Goal: Task Accomplishment & Management: Manage account settings

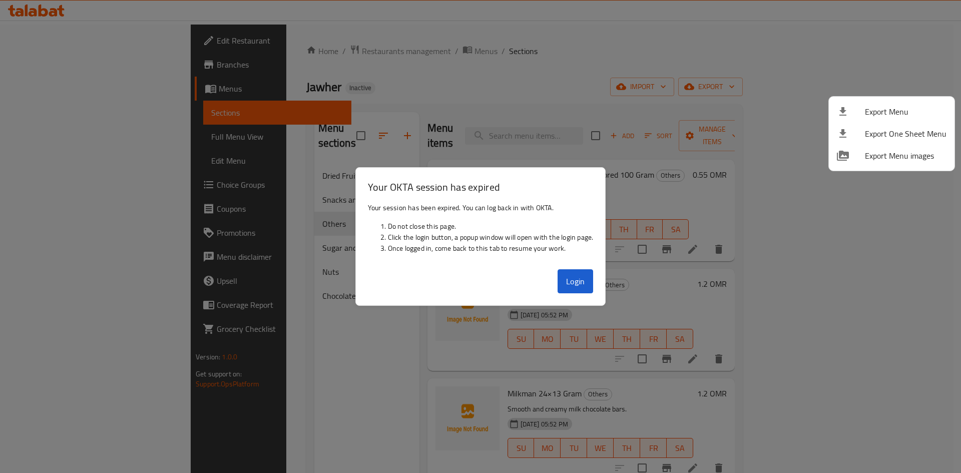
click at [583, 284] on div at bounding box center [480, 236] width 961 height 473
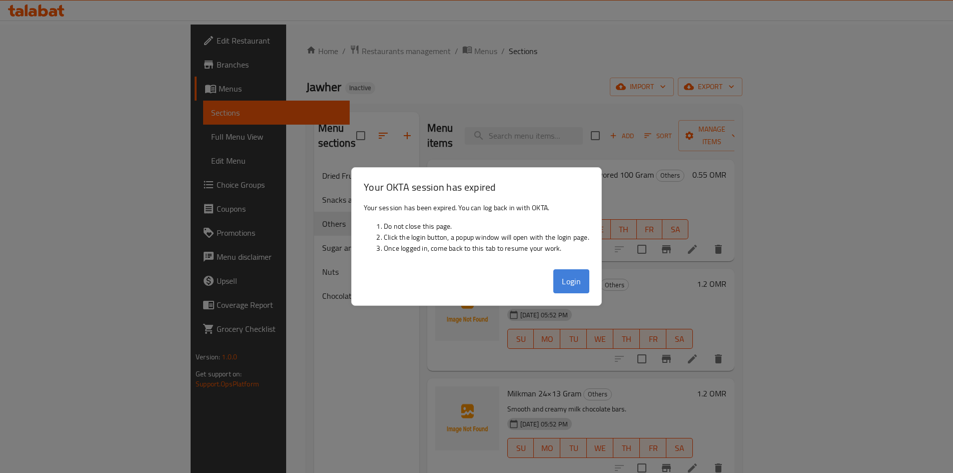
click at [568, 272] on button "Login" at bounding box center [571, 281] width 36 height 24
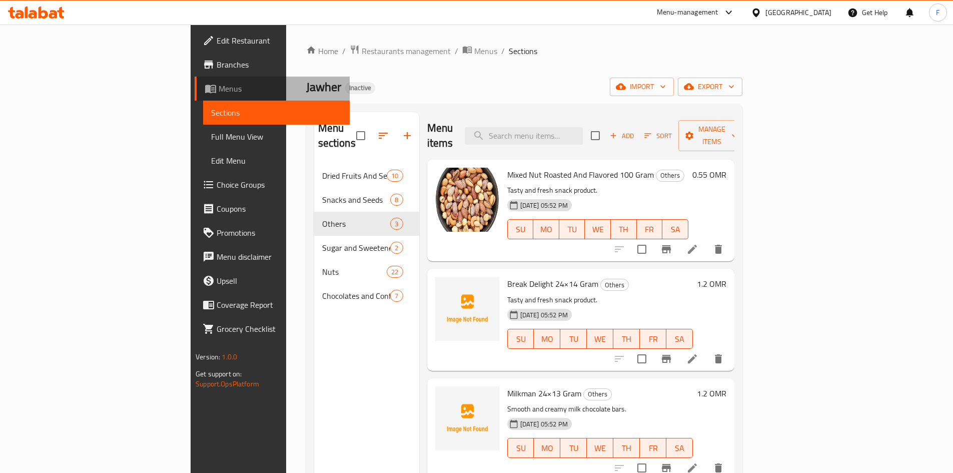
click at [219, 88] on span "Menus" at bounding box center [280, 89] width 123 height 12
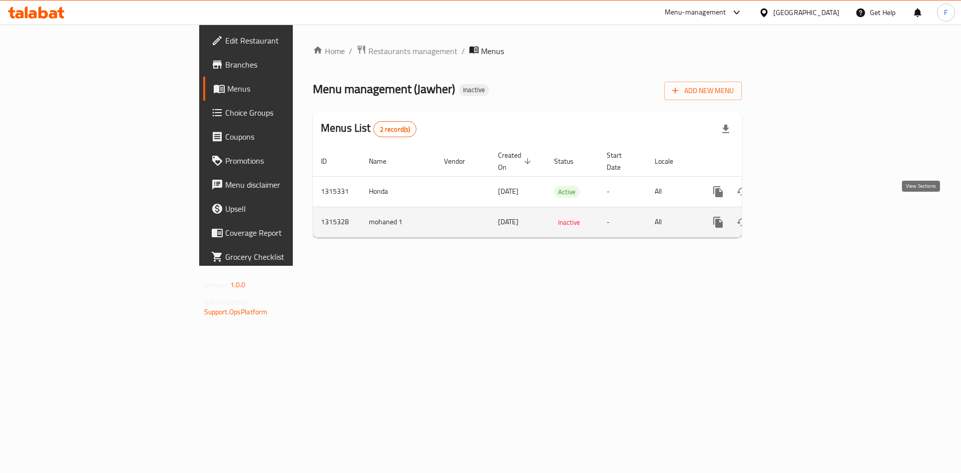
click at [796, 216] on icon "enhanced table" at bounding box center [790, 222] width 12 height 12
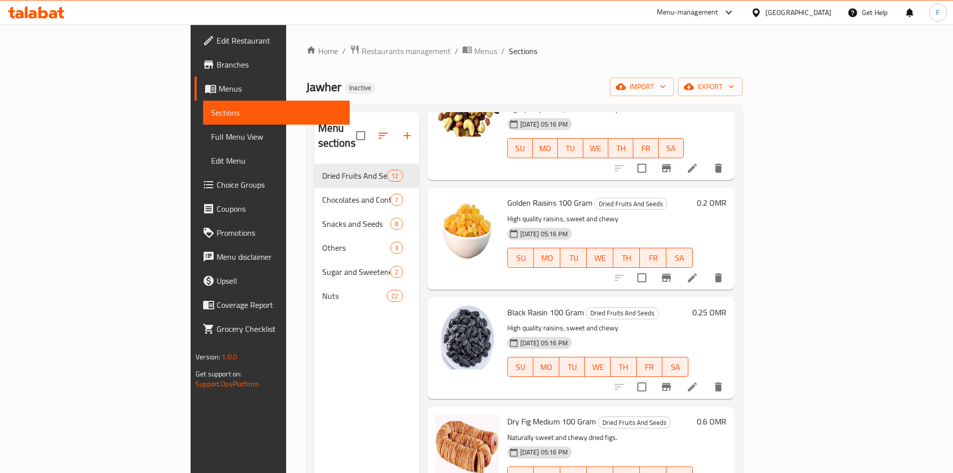
scroll to position [50, 0]
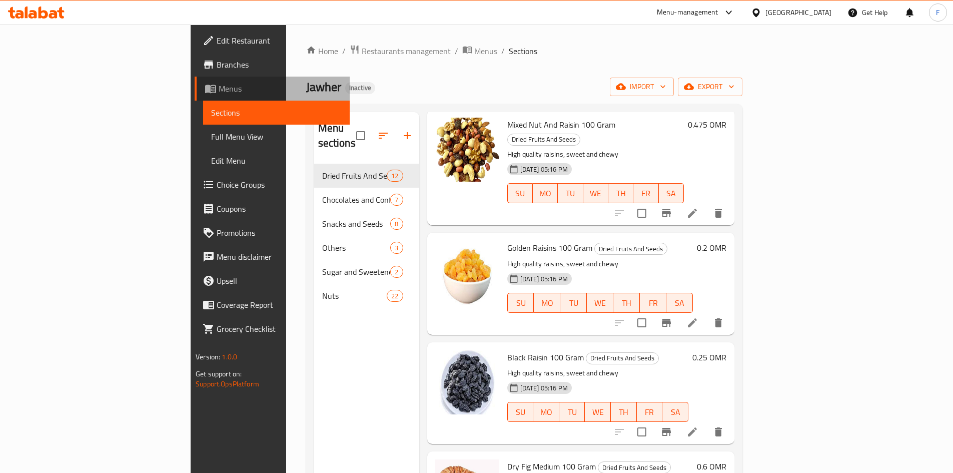
click at [219, 90] on span "Menus" at bounding box center [280, 89] width 123 height 12
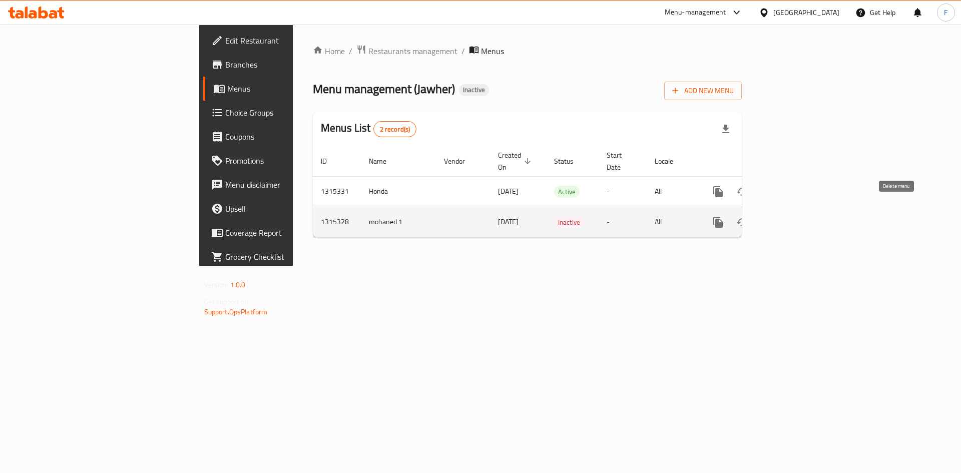
click at [769, 218] on icon "enhanced table" at bounding box center [765, 222] width 7 height 9
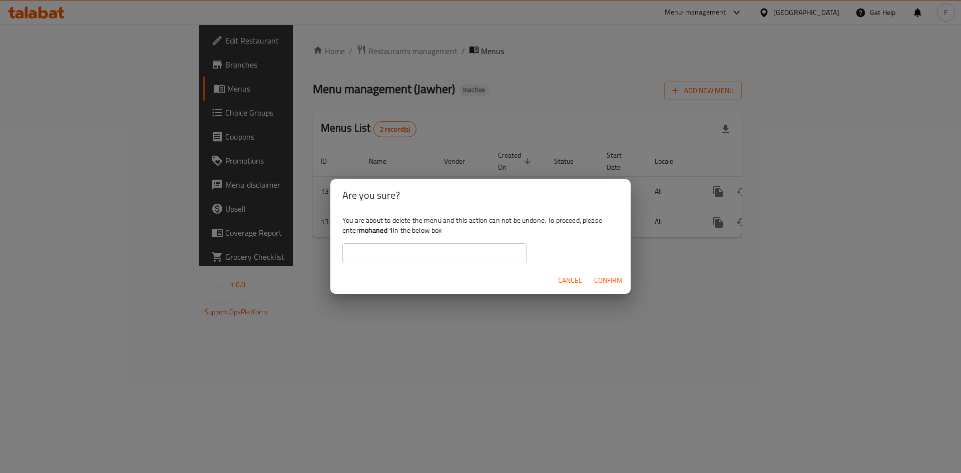
click at [373, 227] on b "mohaned 1" at bounding box center [376, 230] width 34 height 13
click at [388, 229] on b "mohaned 1" at bounding box center [376, 230] width 34 height 13
drag, startPoint x: 393, startPoint y: 230, endPoint x: 363, endPoint y: 228, distance: 30.1
click at [361, 229] on b "mohaned 1" at bounding box center [376, 230] width 34 height 13
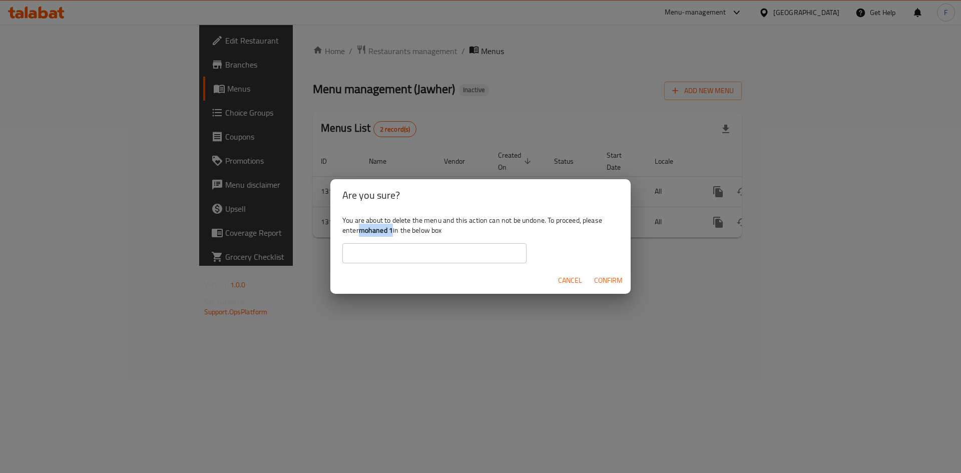
copy b "mohaned 1"
click at [370, 258] on input "text" at bounding box center [434, 253] width 184 height 20
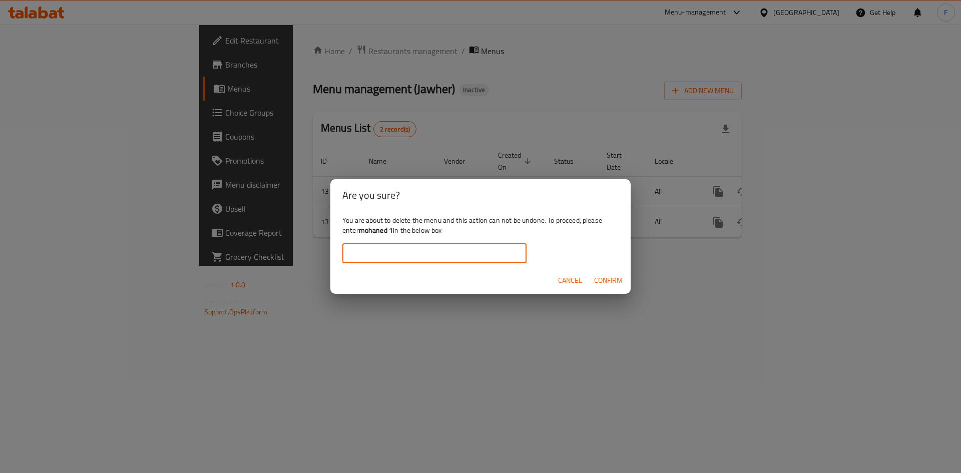
paste input "mohaned 1"
click at [615, 277] on span "Confirm" at bounding box center [608, 280] width 29 height 13
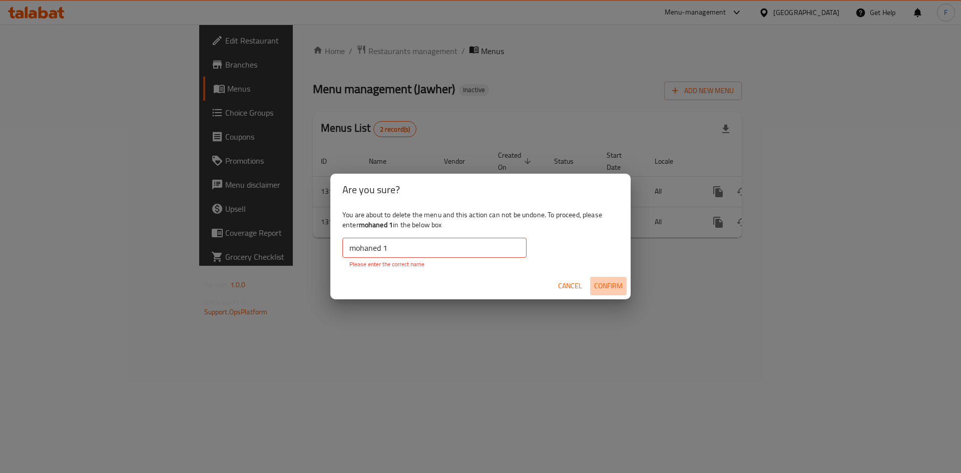
click at [613, 282] on span "Confirm" at bounding box center [608, 286] width 29 height 13
click at [396, 248] on input "mohaned 1" at bounding box center [434, 248] width 184 height 20
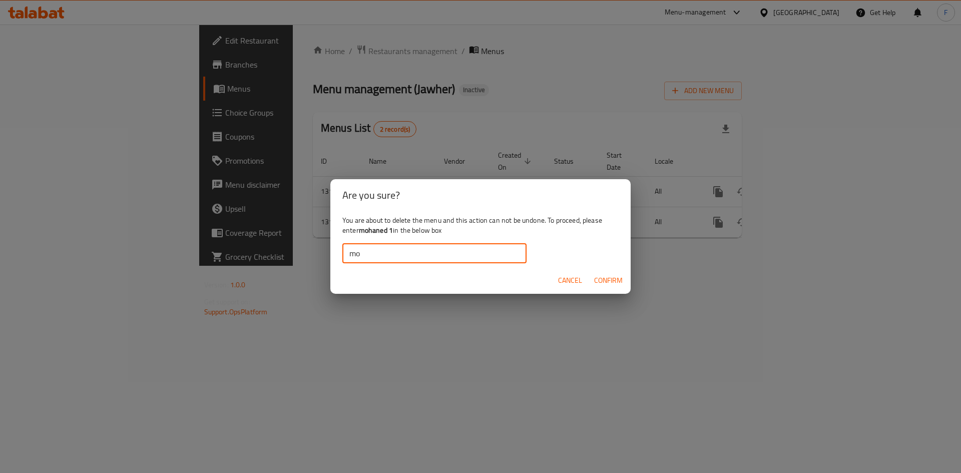
type input "m"
paste input "mohaned 1"
type input "mohaned 1"
drag, startPoint x: 350, startPoint y: 258, endPoint x: 335, endPoint y: 264, distance: 16.0
click at [335, 264] on div "You are about to delete the menu and this action can not be undone. To proceed,…" at bounding box center [480, 239] width 300 height 56
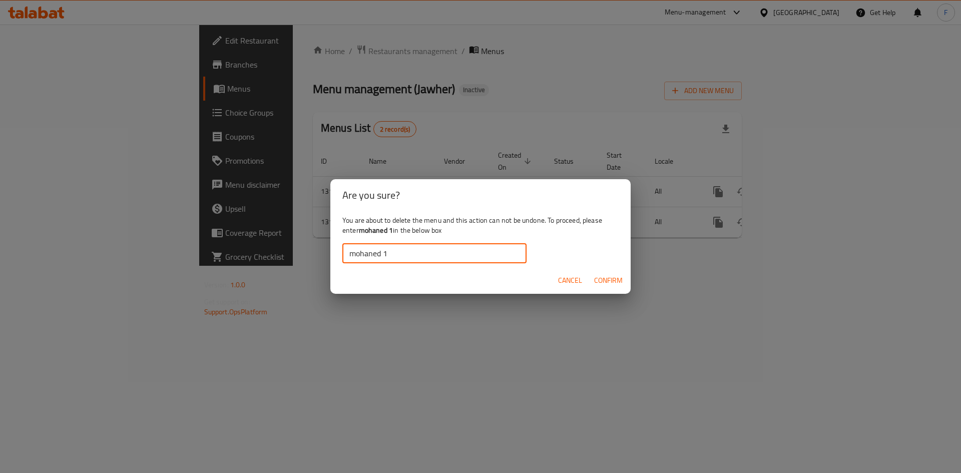
click at [608, 276] on span "Confirm" at bounding box center [608, 280] width 29 height 13
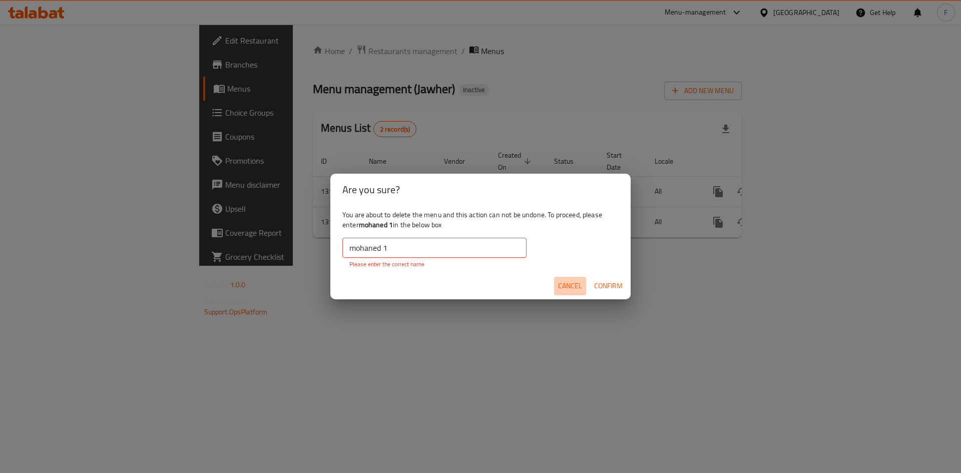
click at [563, 285] on span "Cancel" at bounding box center [570, 286] width 24 height 13
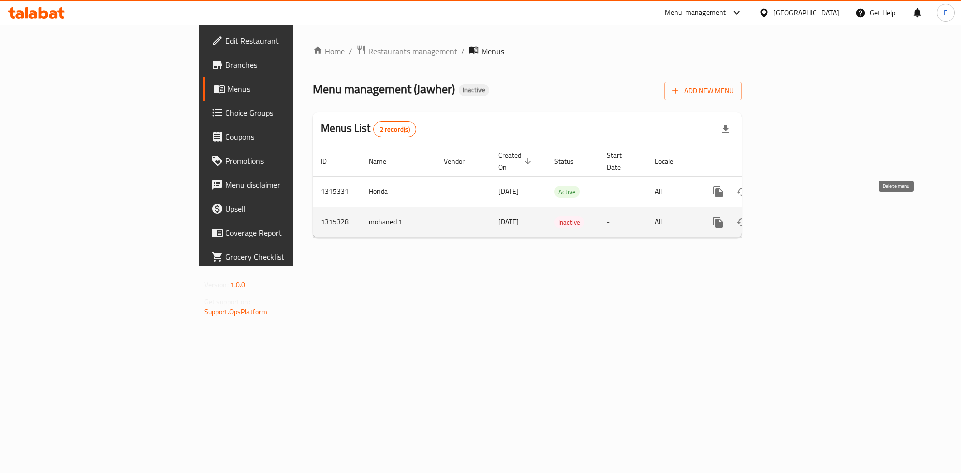
click at [769, 218] on icon "enhanced table" at bounding box center [765, 222] width 7 height 9
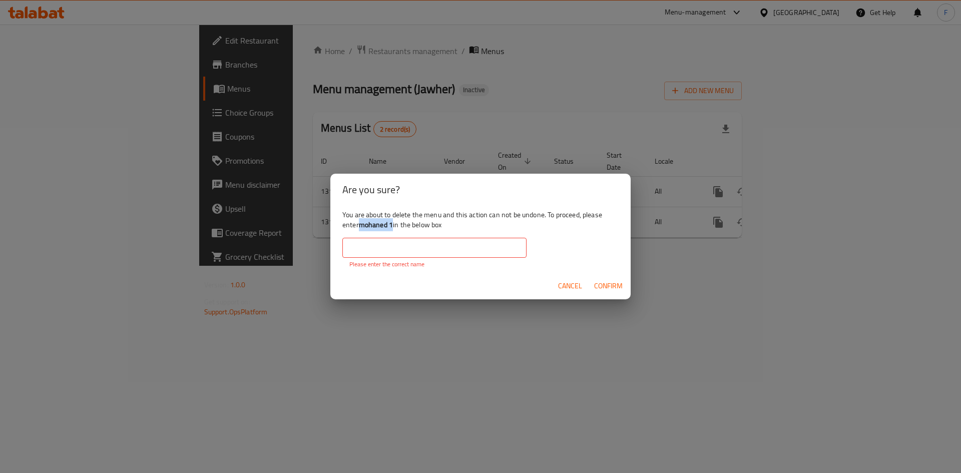
drag, startPoint x: 359, startPoint y: 223, endPoint x: 394, endPoint y: 227, distance: 35.2
click at [394, 227] on div "You are about to delete the menu and this action can not be undone. To proceed,…" at bounding box center [480, 239] width 300 height 67
copy b "mohaned 1"
click at [380, 246] on input "text" at bounding box center [434, 248] width 184 height 20
paste input "mohaned 1"
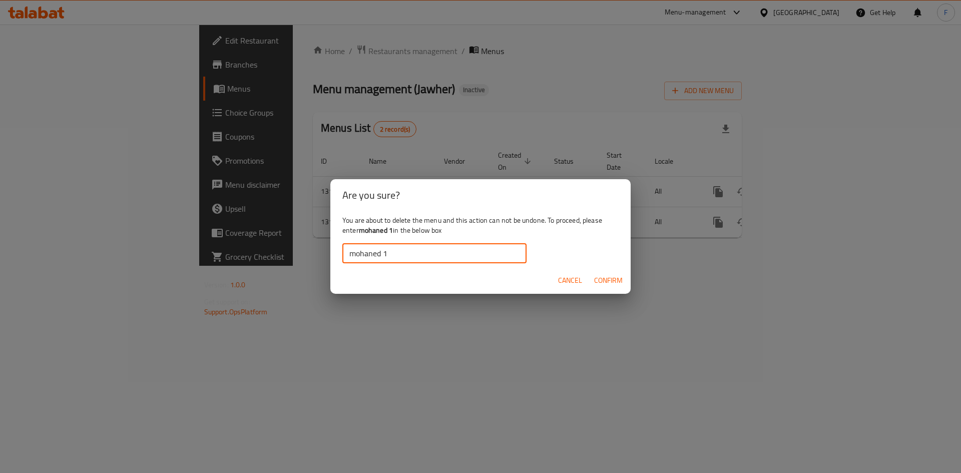
type input "mohaned 1"
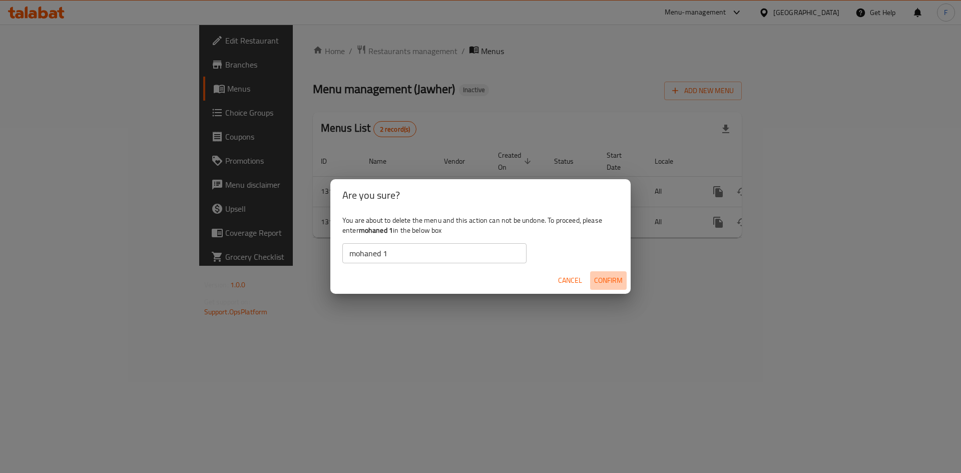
click at [602, 283] on span "Confirm" at bounding box center [608, 280] width 29 height 13
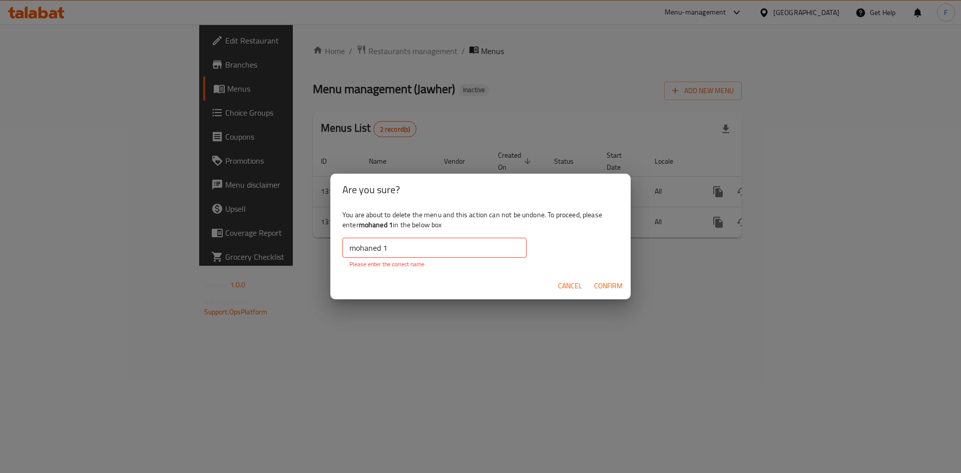
click at [602, 283] on span "Confirm" at bounding box center [608, 286] width 29 height 13
drag, startPoint x: 564, startPoint y: 286, endPoint x: 600, endPoint y: 285, distance: 35.5
click at [564, 285] on span "Cancel" at bounding box center [570, 286] width 24 height 13
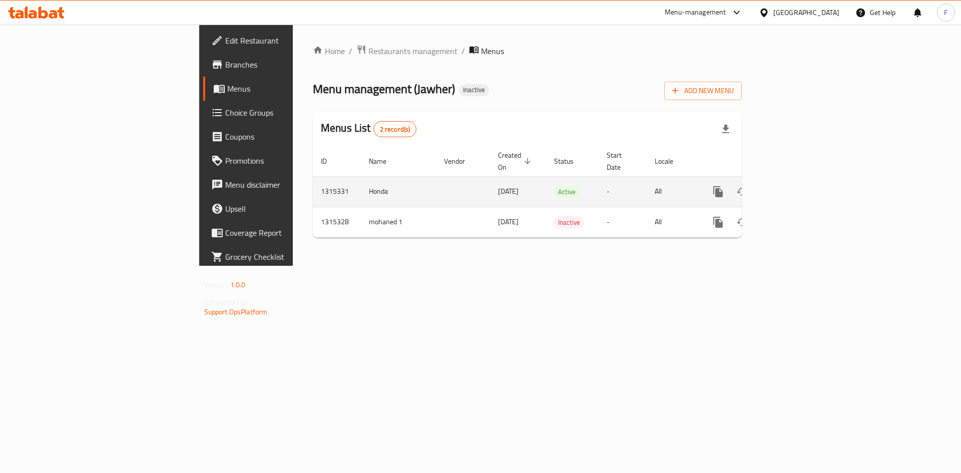
click at [361, 179] on td "Honda" at bounding box center [398, 191] width 75 height 31
click at [361, 180] on td "Honda" at bounding box center [398, 191] width 75 height 31
click at [794, 187] on icon "enhanced table" at bounding box center [789, 191] width 9 height 9
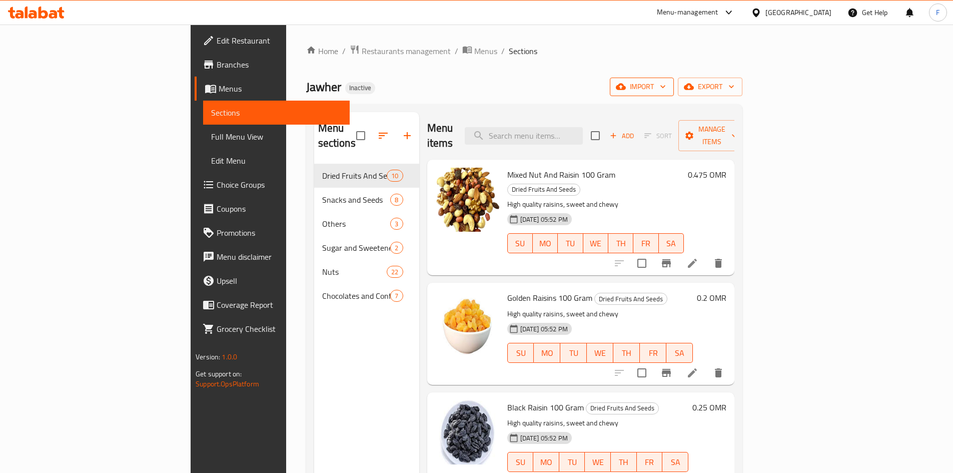
click at [666, 84] on span "import" at bounding box center [642, 87] width 48 height 13
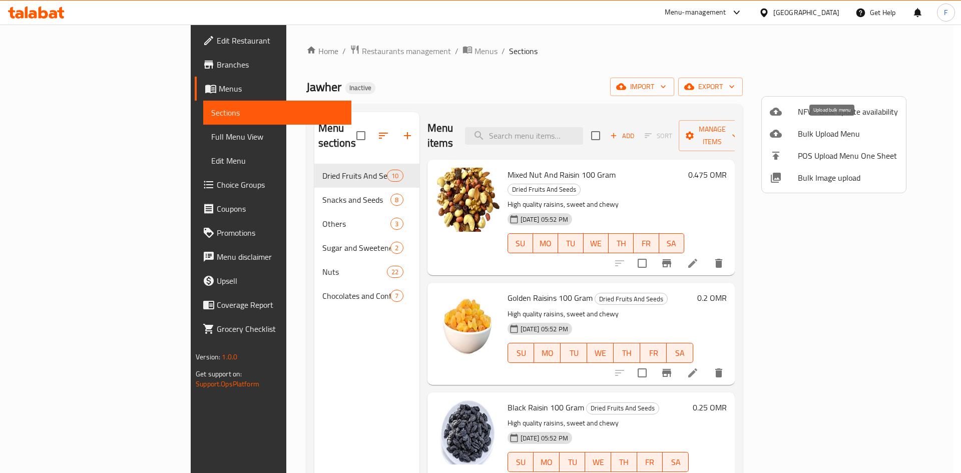
click at [816, 137] on span "Bulk Upload Menu" at bounding box center [848, 134] width 100 height 12
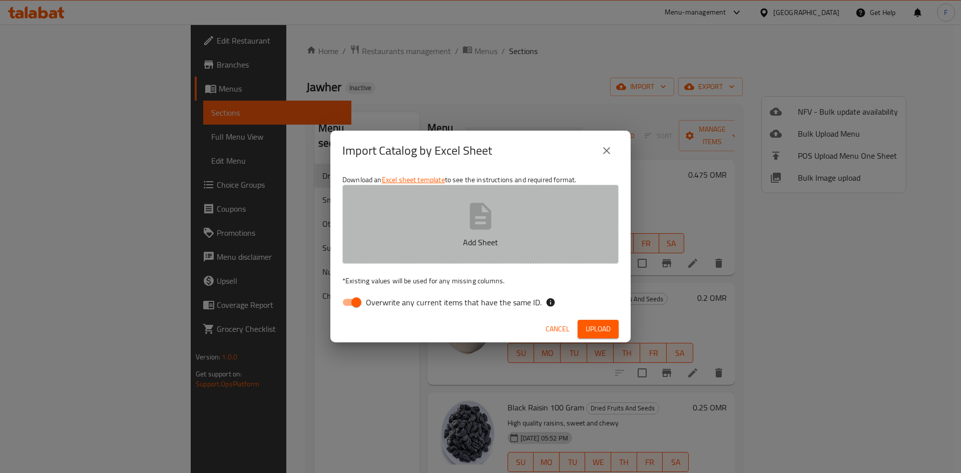
click at [471, 232] on icon "button" at bounding box center [480, 216] width 32 height 32
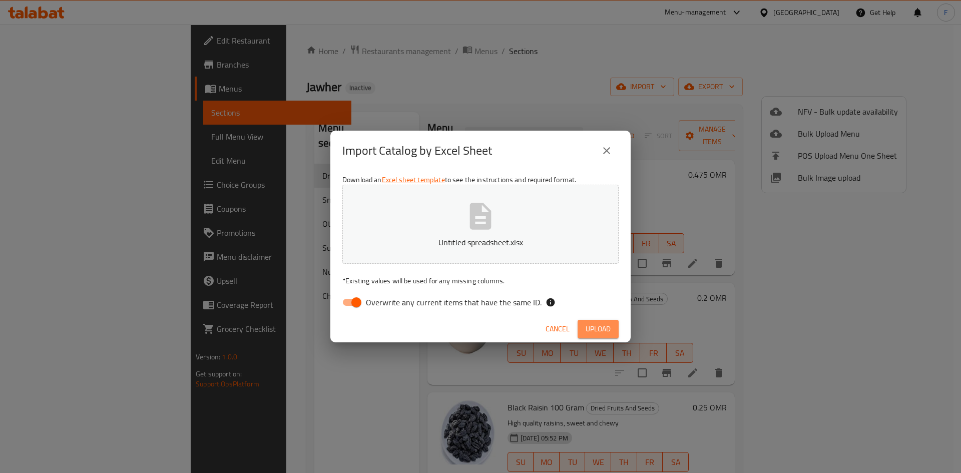
click at [596, 328] on span "Upload" at bounding box center [597, 329] width 25 height 13
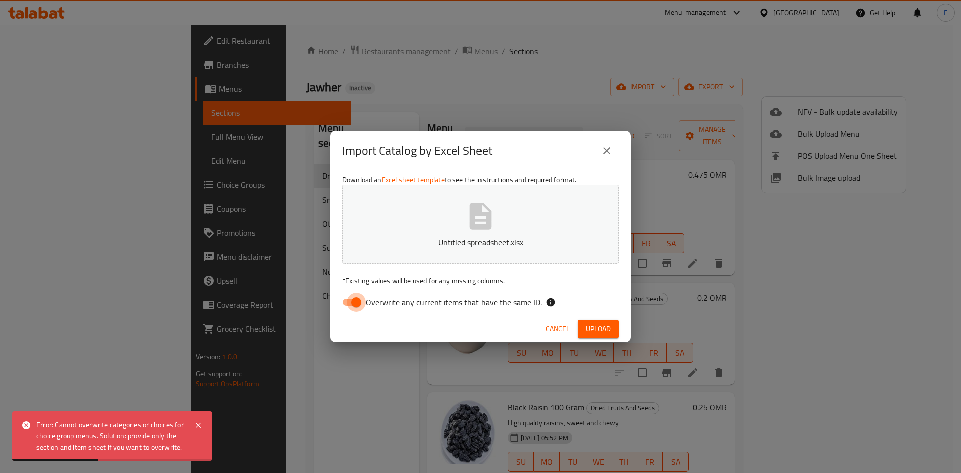
click at [351, 300] on input "Overwrite any current items that have the same ID." at bounding box center [356, 302] width 57 height 19
checkbox input "false"
click at [591, 323] on span "Upload" at bounding box center [597, 329] width 25 height 13
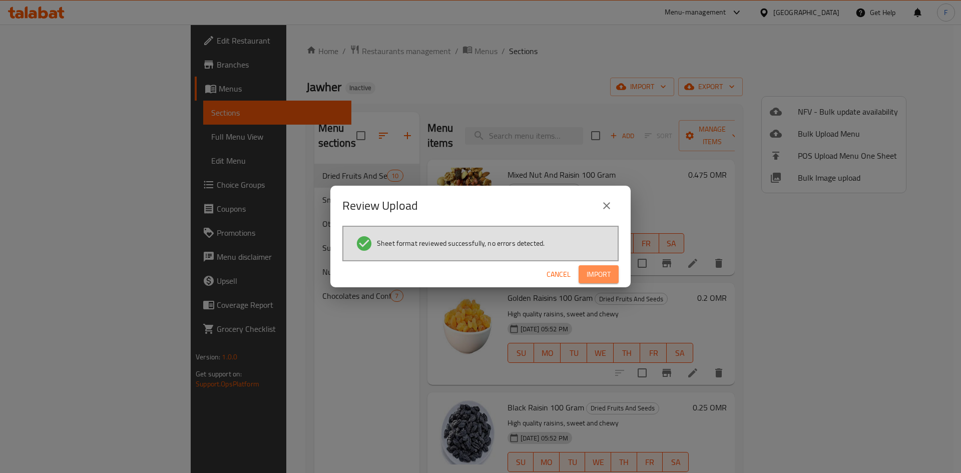
click at [597, 275] on span "Import" at bounding box center [598, 274] width 24 height 13
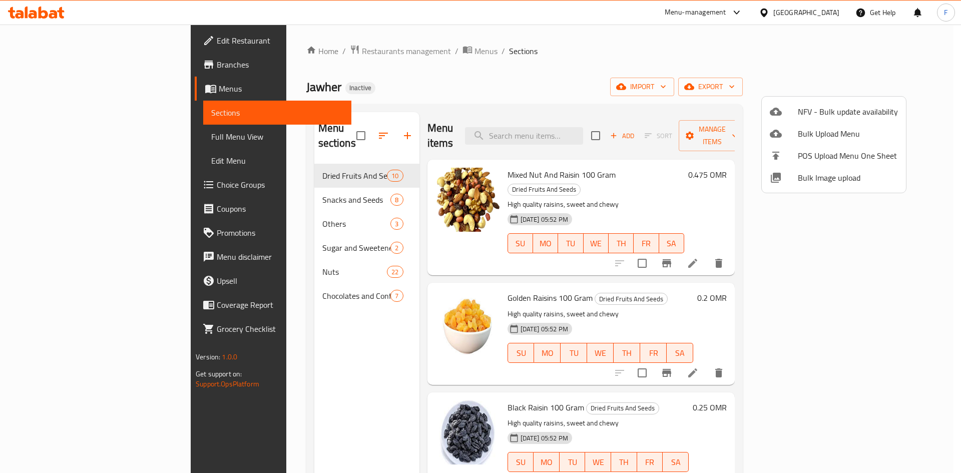
click at [137, 212] on div at bounding box center [480, 236] width 961 height 473
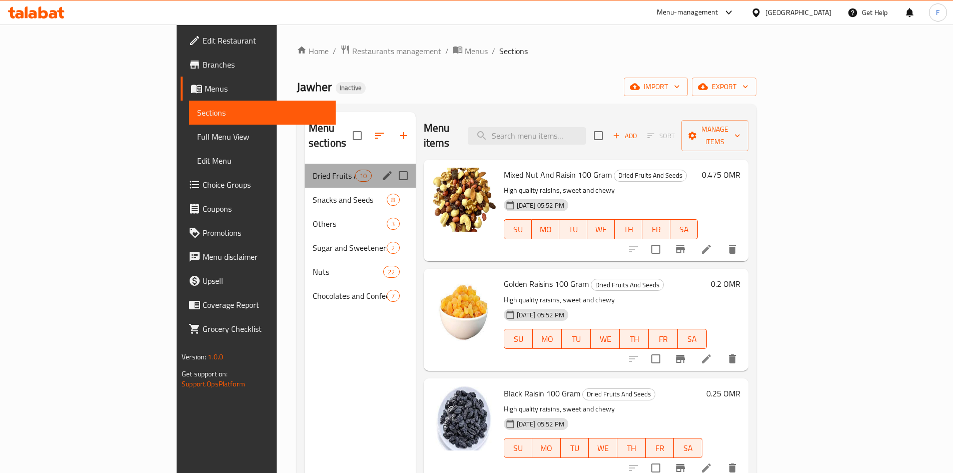
click at [305, 168] on div "Dried Fruits And Seeds 10" at bounding box center [360, 176] width 111 height 24
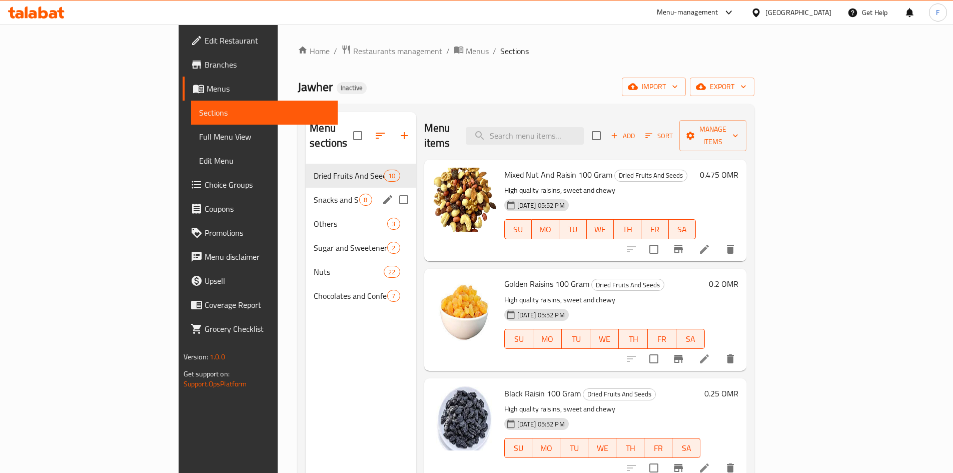
click at [306, 191] on div "Snacks and Seeds 8" at bounding box center [361, 200] width 110 height 24
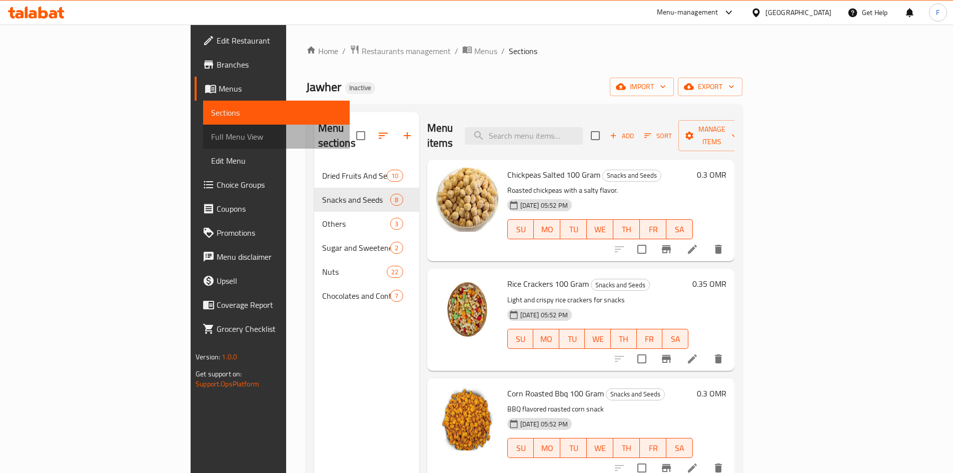
click at [211, 140] on span "Full Menu View" at bounding box center [276, 137] width 131 height 12
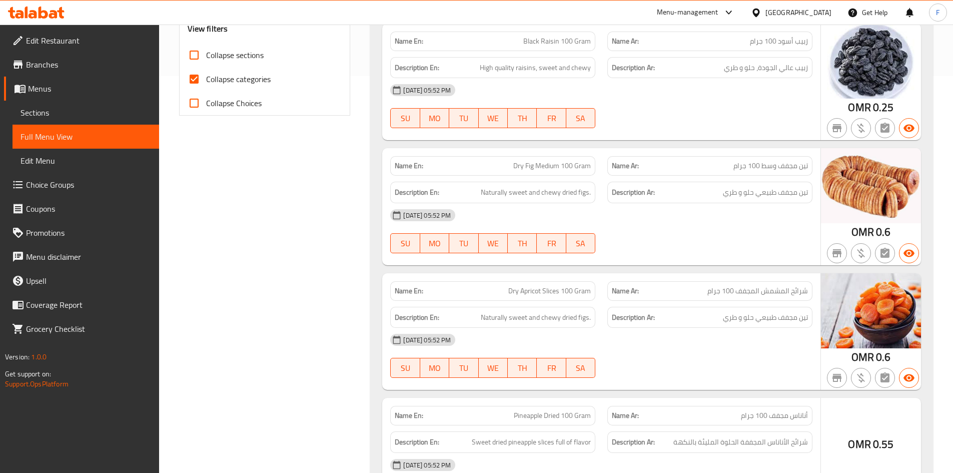
scroll to position [400, 0]
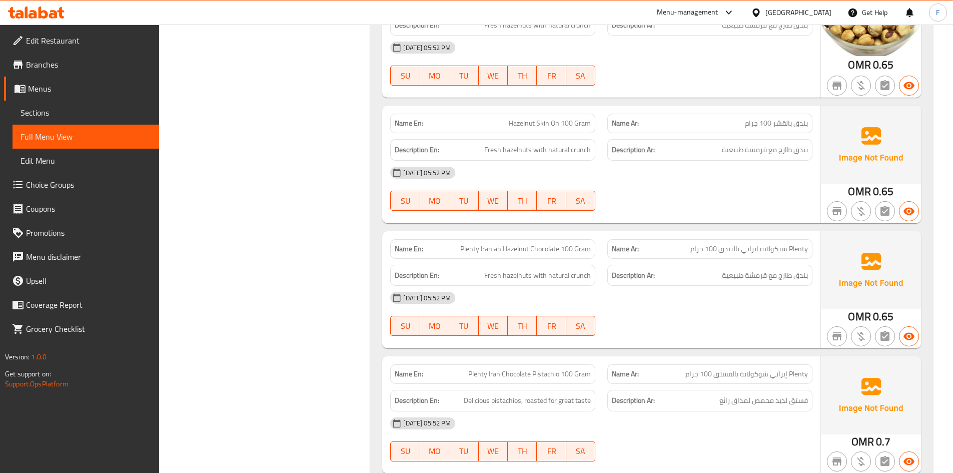
click at [796, 244] on span "Plenty شيكولاتة ايراني بالبندق 100 جرام" at bounding box center [749, 249] width 118 height 11
click at [39, 114] on span "Sections" at bounding box center [86, 113] width 131 height 12
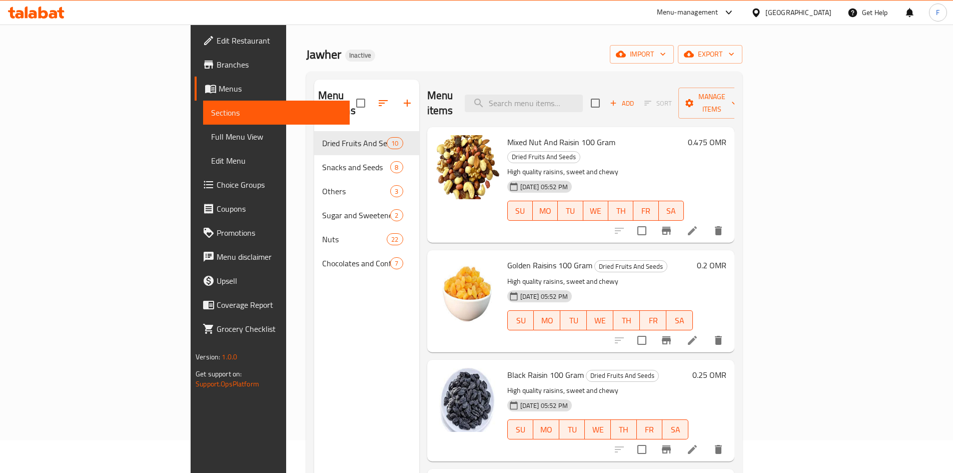
scroll to position [50, 0]
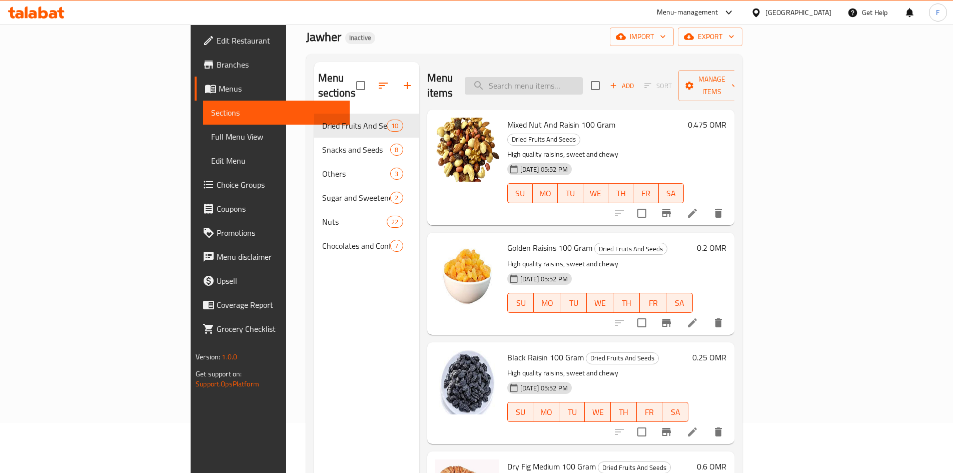
click at [583, 77] on input "search" at bounding box center [524, 86] width 118 height 18
paste input "Plenty Iranian Hazelnut Chocolate 100 Gram"
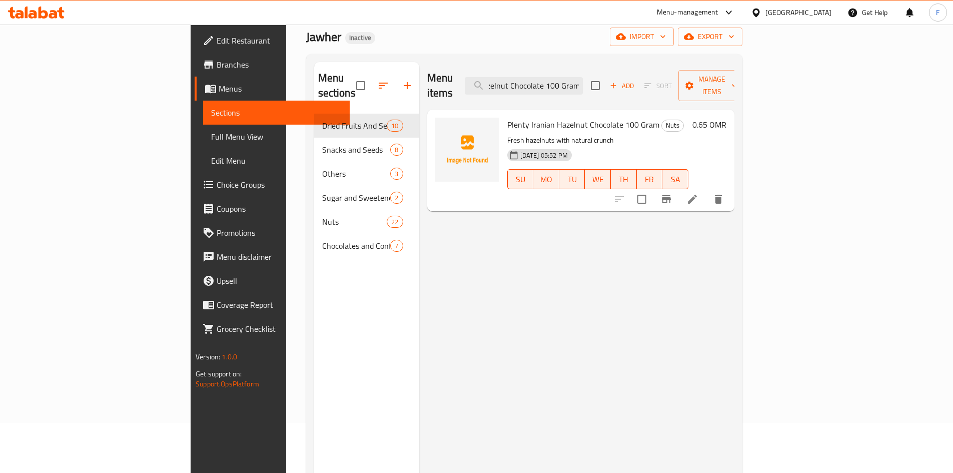
type input "Plenty Iranian Hazelnut Chocolate 100 Gram"
click at [697, 195] on icon at bounding box center [692, 199] width 9 height 9
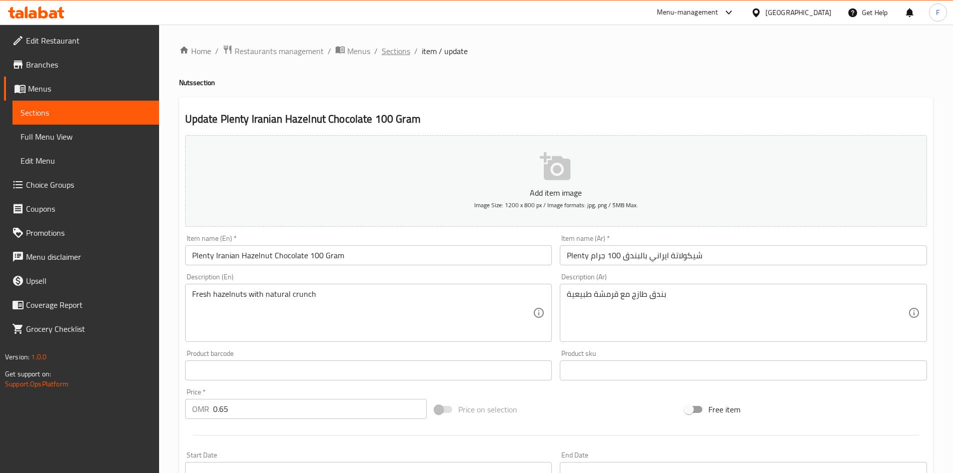
click at [390, 51] on span "Sections" at bounding box center [396, 51] width 29 height 12
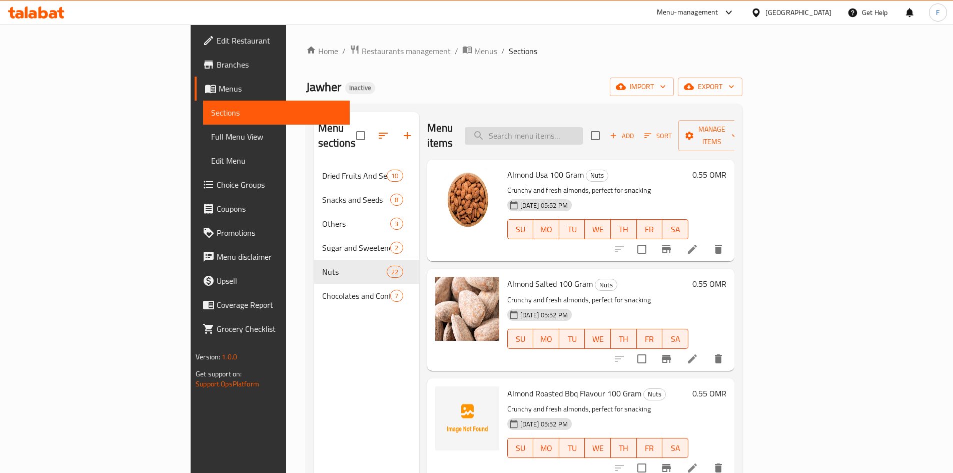
click at [568, 134] on input "search" at bounding box center [524, 136] width 118 height 18
click at [219, 91] on span "Menus" at bounding box center [280, 89] width 123 height 12
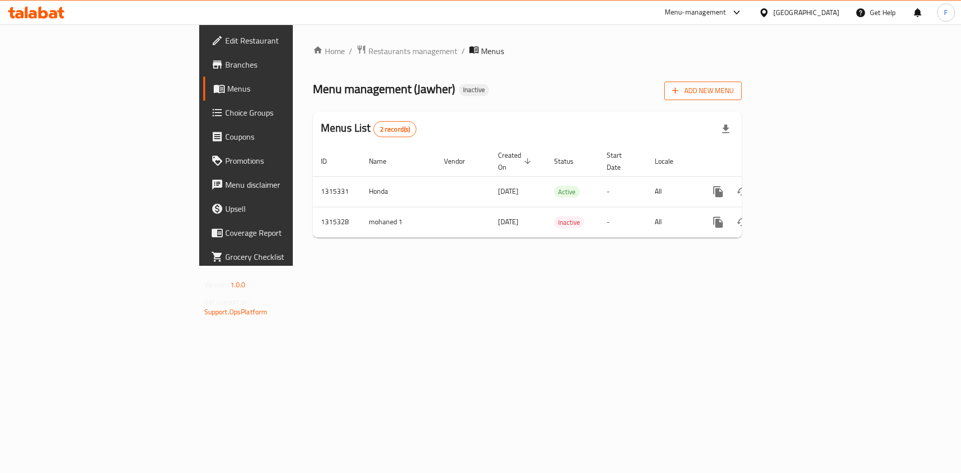
click at [733, 89] on span "Add New Menu" at bounding box center [703, 91] width 62 height 13
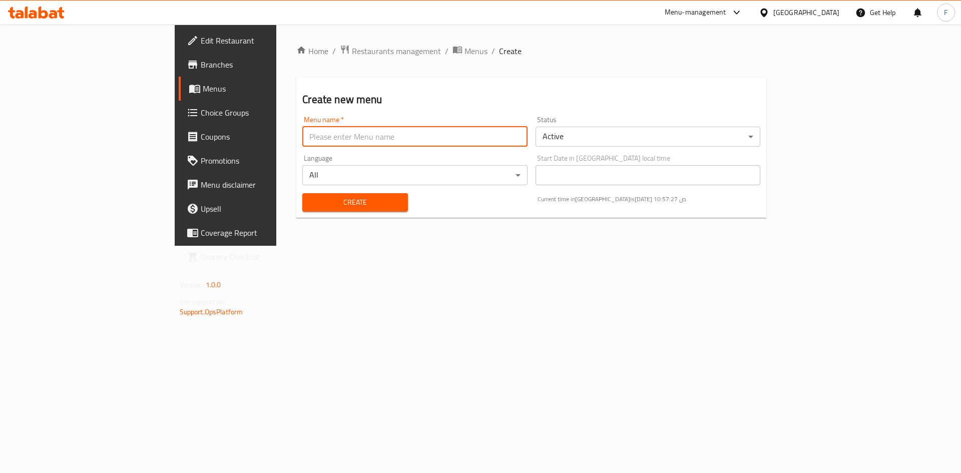
click at [387, 139] on input "text" at bounding box center [414, 137] width 225 height 20
click at [320, 144] on input "text" at bounding box center [414, 137] width 225 height 20
type input "1/10/205"
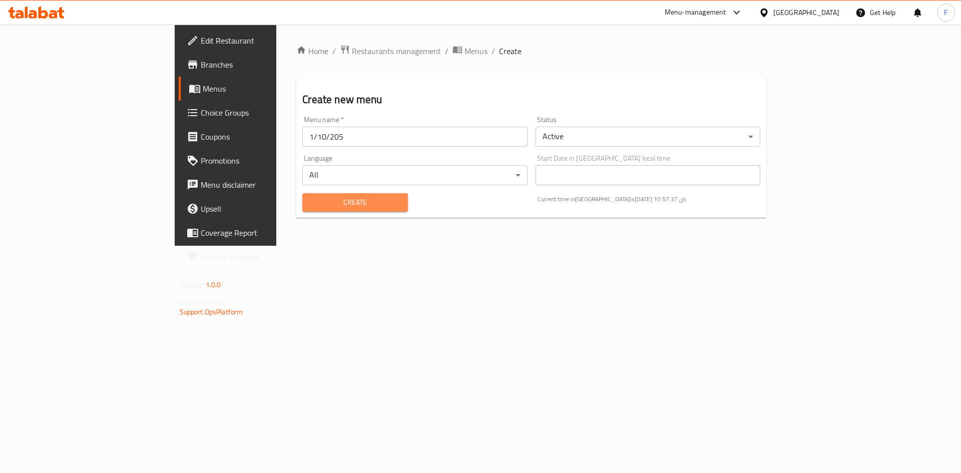
click at [310, 208] on span "Create" at bounding box center [355, 202] width 90 height 13
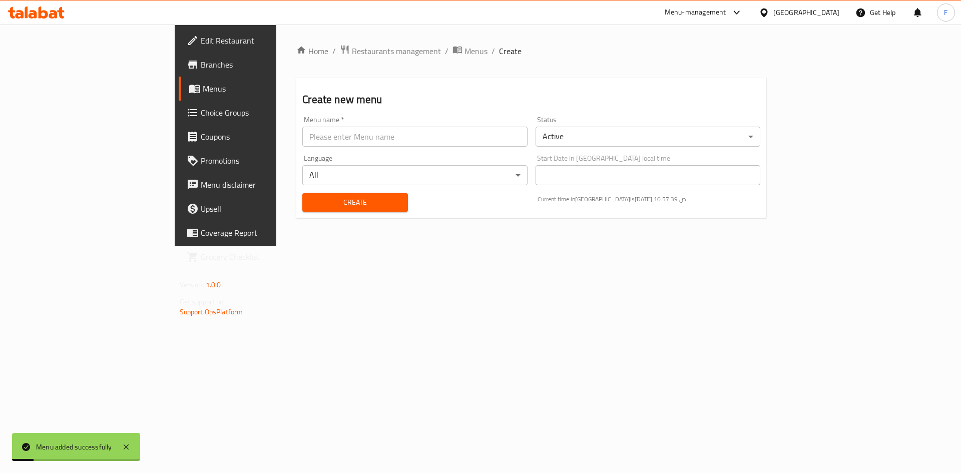
click at [203, 84] on span "Menus" at bounding box center [265, 89] width 125 height 12
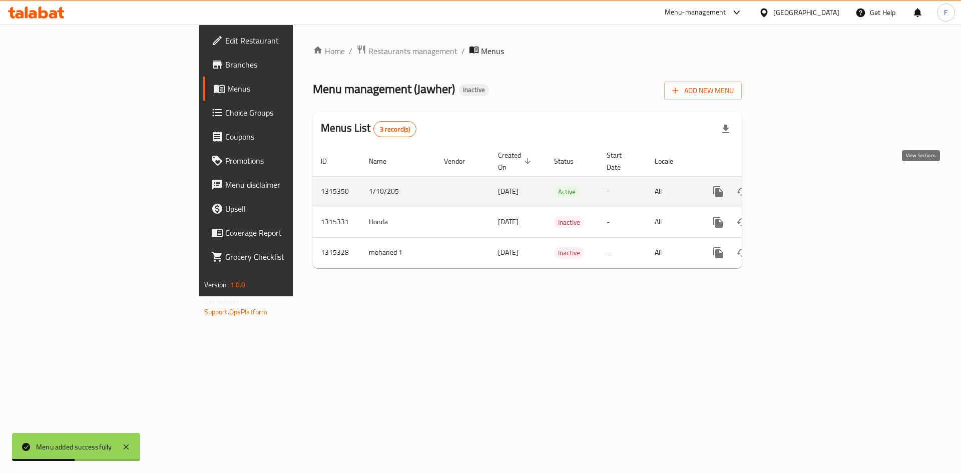
click at [802, 181] on link "enhanced table" at bounding box center [790, 192] width 24 height 24
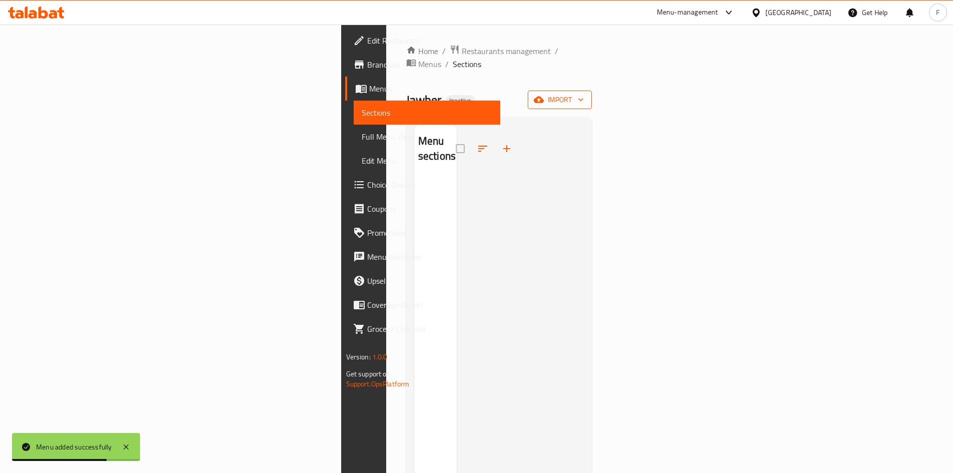
click at [584, 94] on span "import" at bounding box center [560, 100] width 48 height 13
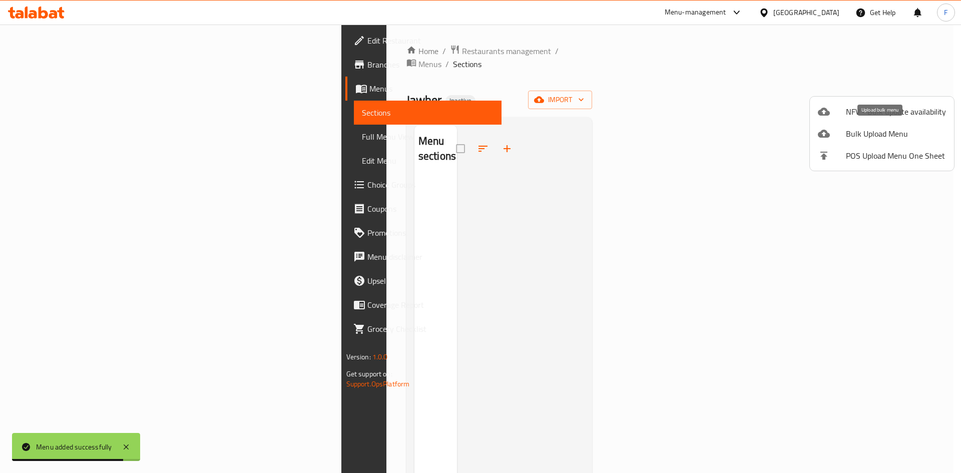
click at [853, 134] on span "Bulk Upload Menu" at bounding box center [896, 134] width 100 height 12
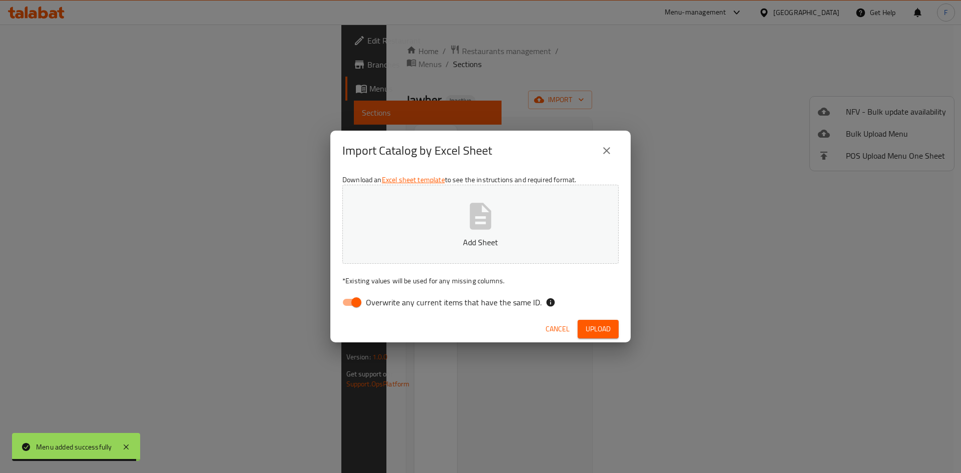
click at [485, 214] on icon "button" at bounding box center [481, 216] width 22 height 27
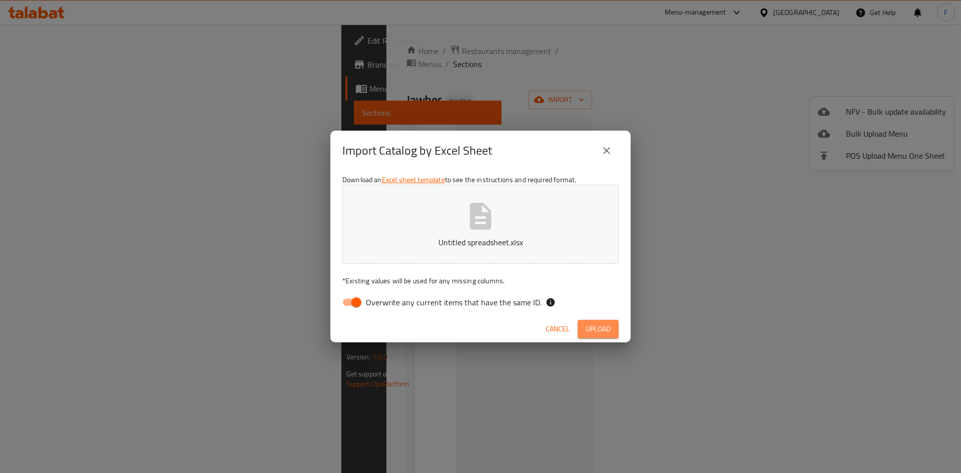
click at [596, 322] on button "Upload" at bounding box center [597, 329] width 41 height 19
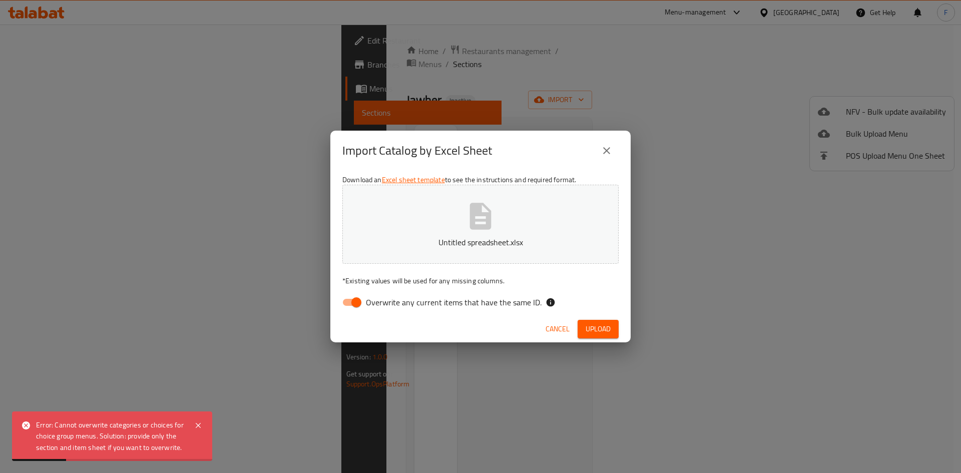
click at [346, 297] on input "Overwrite any current items that have the same ID." at bounding box center [356, 302] width 57 height 19
checkbox input "false"
click at [581, 325] on button "Upload" at bounding box center [597, 329] width 41 height 19
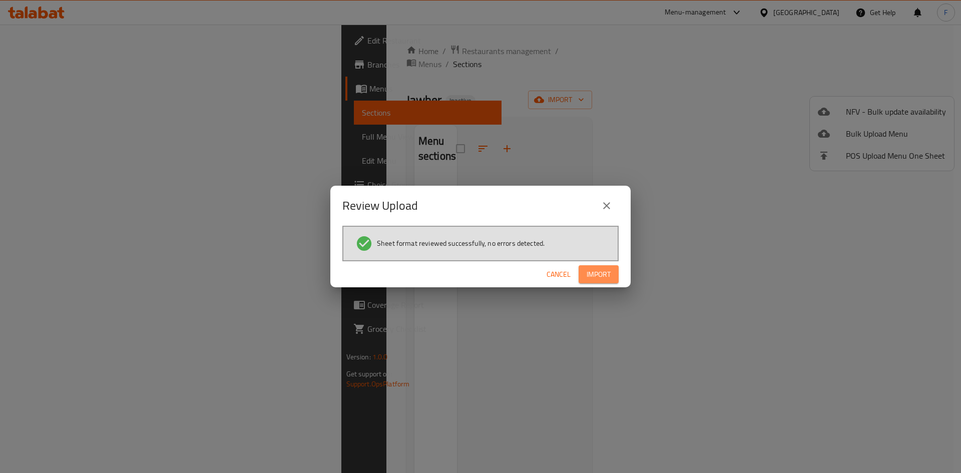
click at [591, 275] on span "Import" at bounding box center [598, 274] width 24 height 13
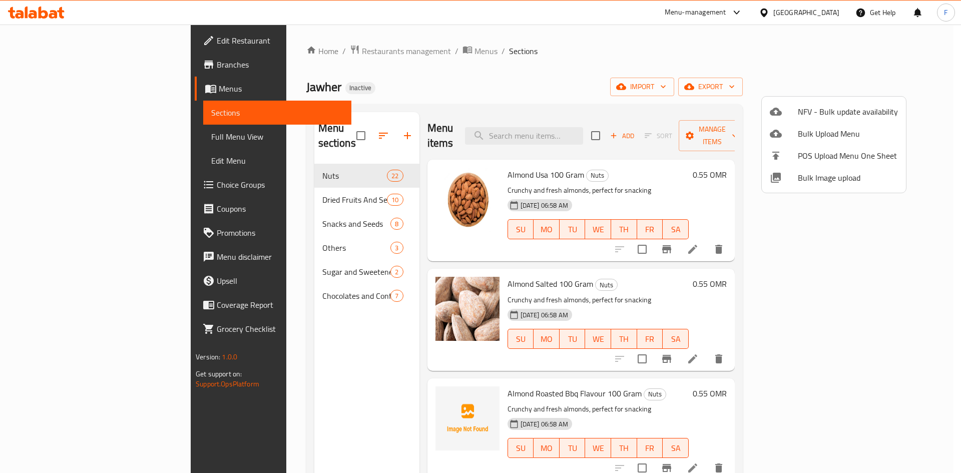
click at [77, 135] on div at bounding box center [480, 236] width 961 height 473
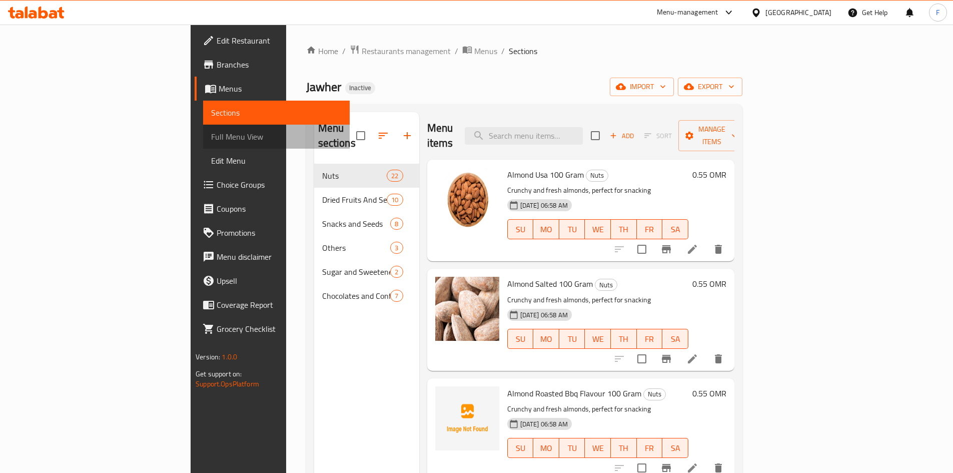
click at [211, 135] on span "Full Menu View" at bounding box center [276, 137] width 131 height 12
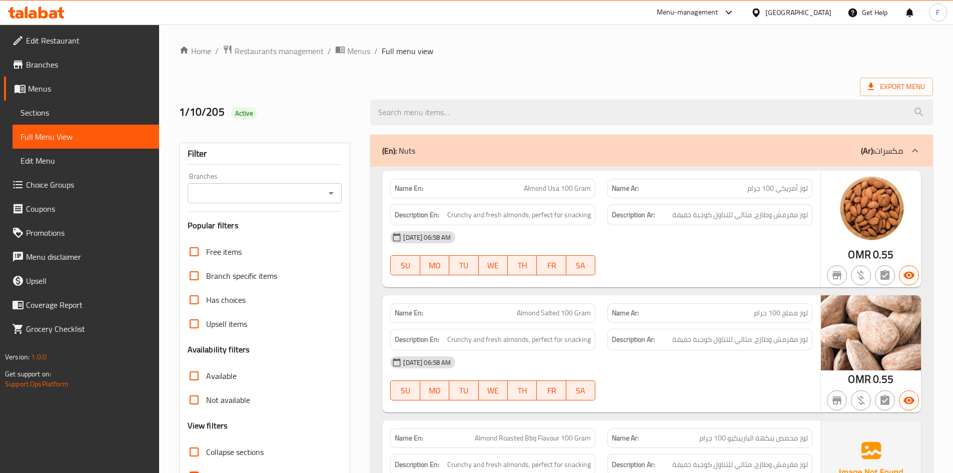
scroll to position [2075, 0]
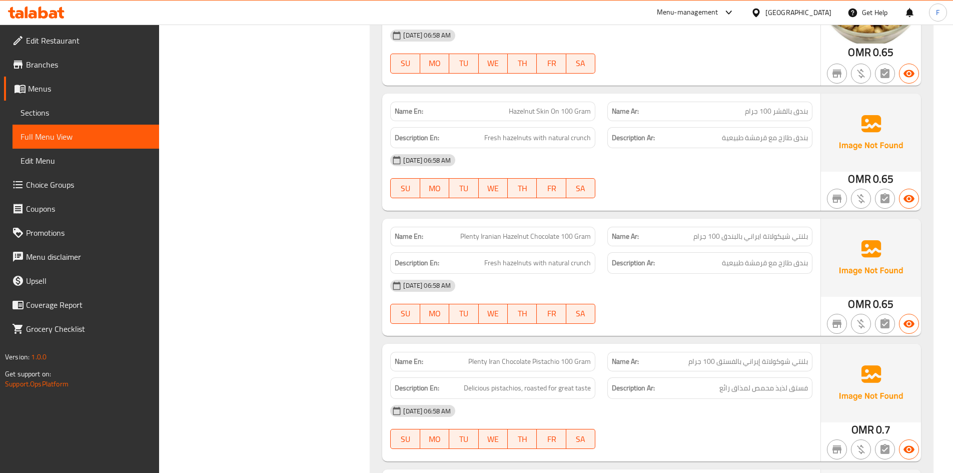
click at [769, 242] on span "بلنتي شيكولاتة ايراني بالبندق 100 جرام" at bounding box center [750, 236] width 115 height 11
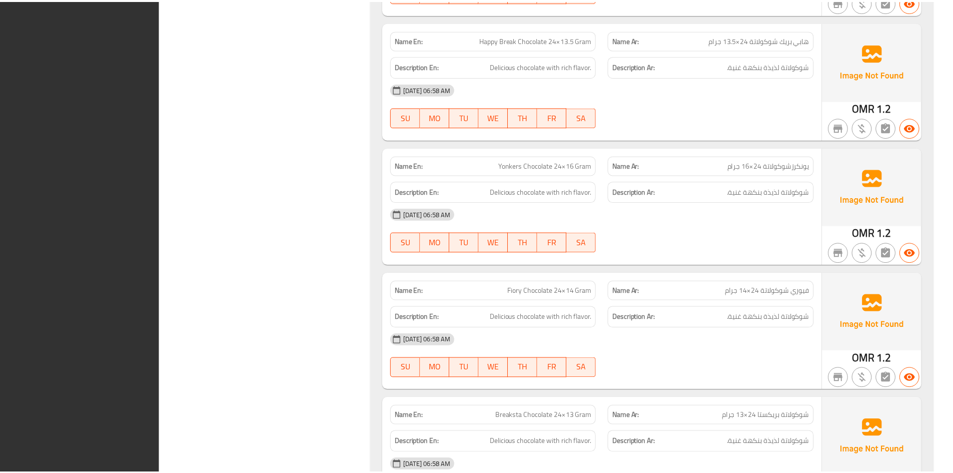
scroll to position [6524, 0]
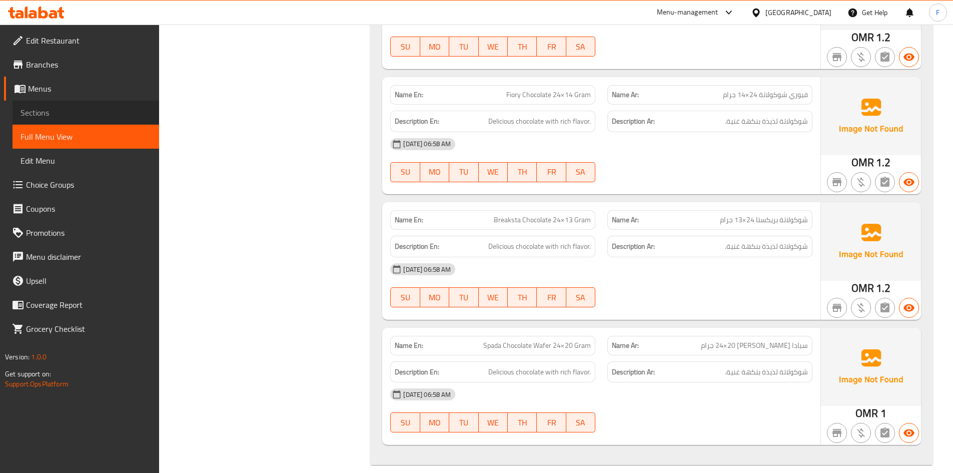
click at [39, 112] on span "Sections" at bounding box center [86, 113] width 131 height 12
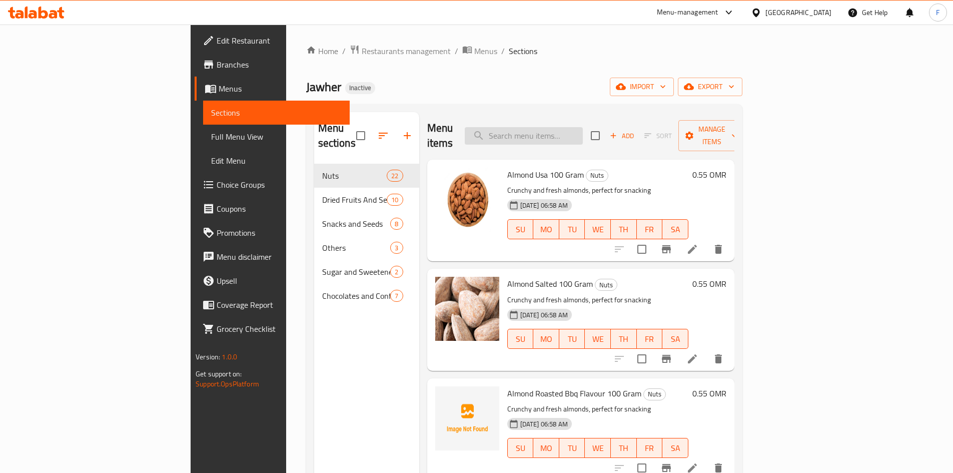
click at [583, 127] on input "search" at bounding box center [524, 136] width 118 height 18
click at [582, 131] on input "search" at bounding box center [524, 136] width 118 height 18
click at [217, 42] on span "Edit Restaurant" at bounding box center [279, 41] width 125 height 12
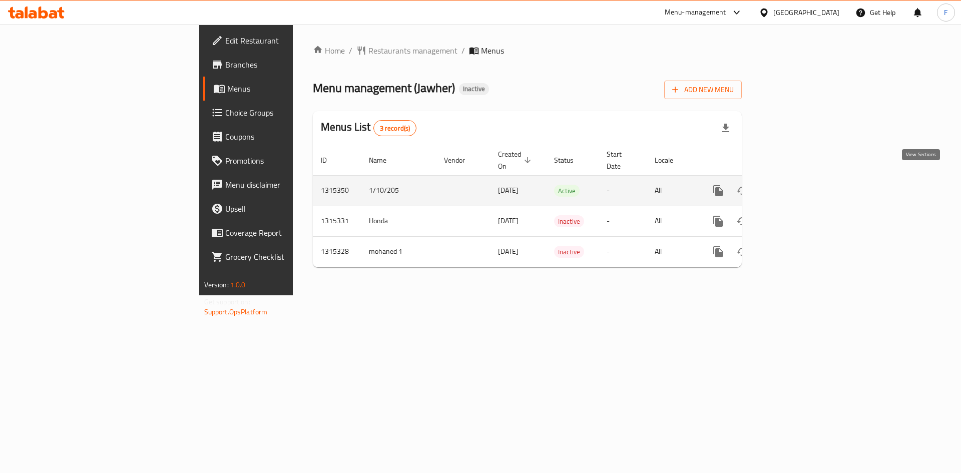
click at [794, 186] on icon "enhanced table" at bounding box center [789, 190] width 9 height 9
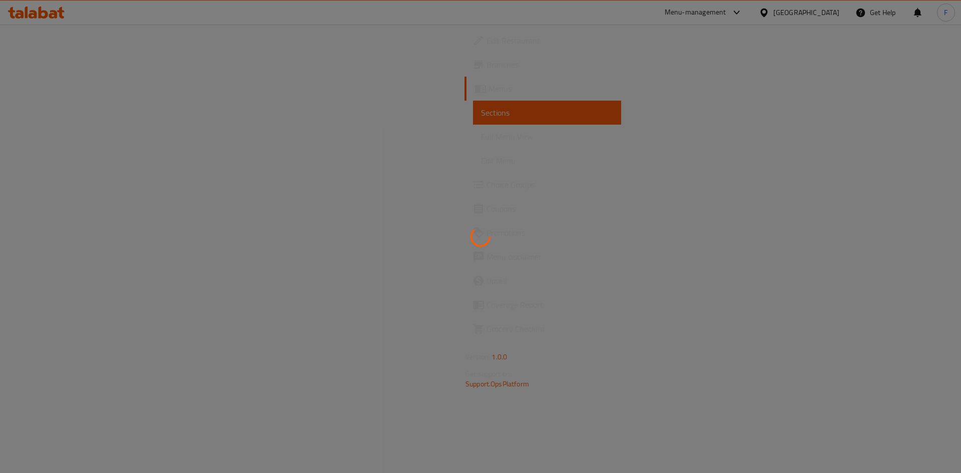
click at [753, 193] on div at bounding box center [480, 236] width 961 height 473
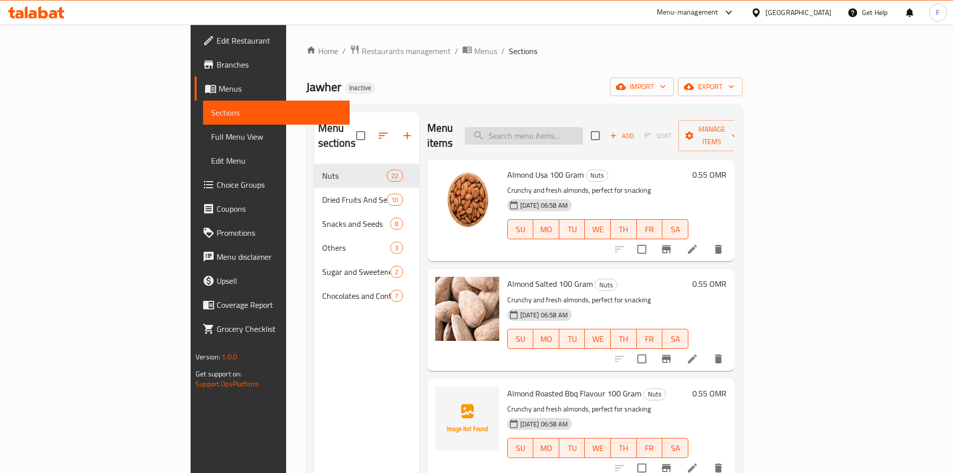
click at [558, 127] on input "search" at bounding box center [524, 136] width 118 height 18
paste input "Cashewnut Roasted Salted 100 Gram"
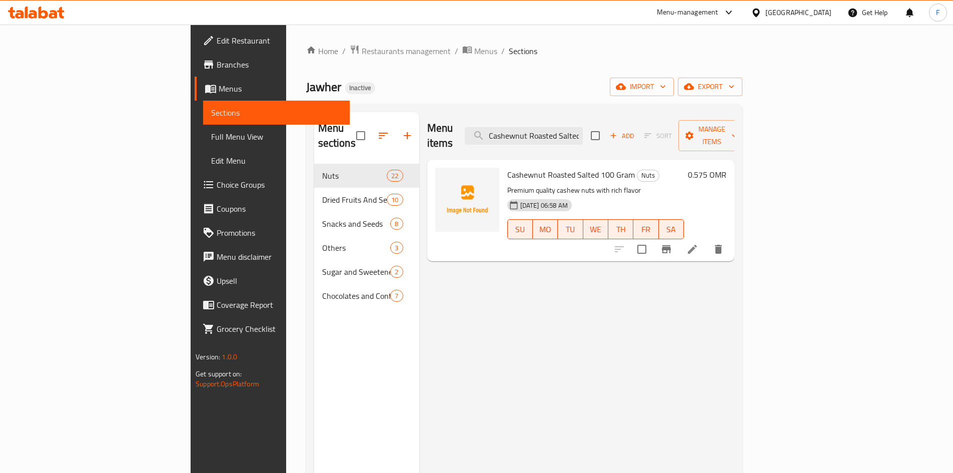
click at [604, 138] on div "Menu items Cashewnut Roasted Salted 100 Gram Add Sort Manage items" at bounding box center [580, 136] width 307 height 48
drag, startPoint x: 629, startPoint y: 125, endPoint x: 675, endPoint y: 133, distance: 46.6
click at [675, 130] on div "Menu items Cashewnut Roasted Salted 100 Gram Add Sort Manage items" at bounding box center [580, 136] width 307 height 48
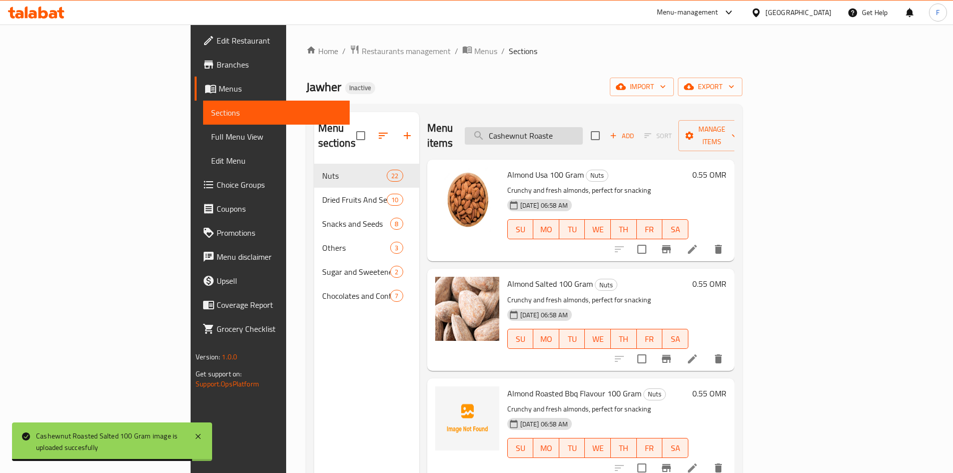
click at [583, 129] on input "Cashewnut Roaste" at bounding box center [524, 136] width 118 height 18
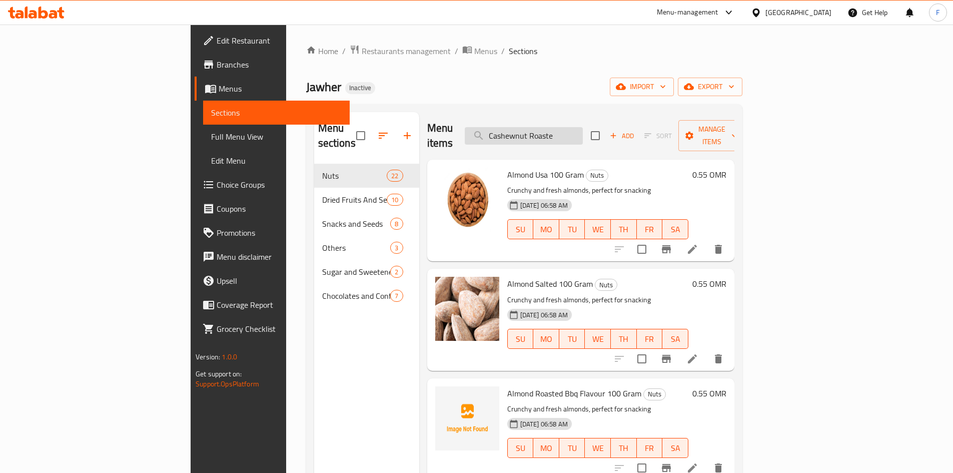
paste input "d Salted 100 Gram"
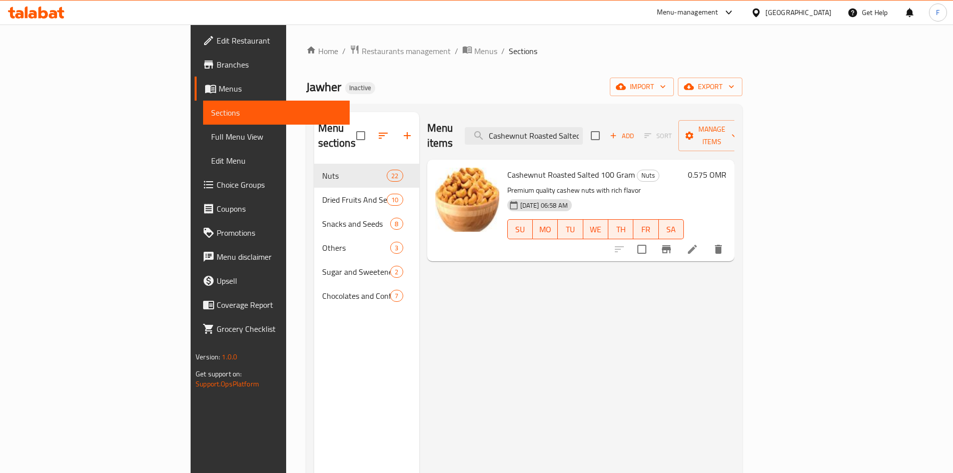
click at [503, 168] on div "Cashewnut Roasted Salted 100 Gram Nuts Premium quality cashew nuts with rich fl…" at bounding box center [595, 211] width 185 height 94
click at [507, 167] on span "Cashewnut Roasted Salted 100 Gram" at bounding box center [571, 174] width 128 height 15
drag, startPoint x: 494, startPoint y: 166, endPoint x: 490, endPoint y: 177, distance: 11.9
click at [507, 167] on span "Cashewnut Roasted Salted 100 Gram" at bounding box center [571, 174] width 128 height 15
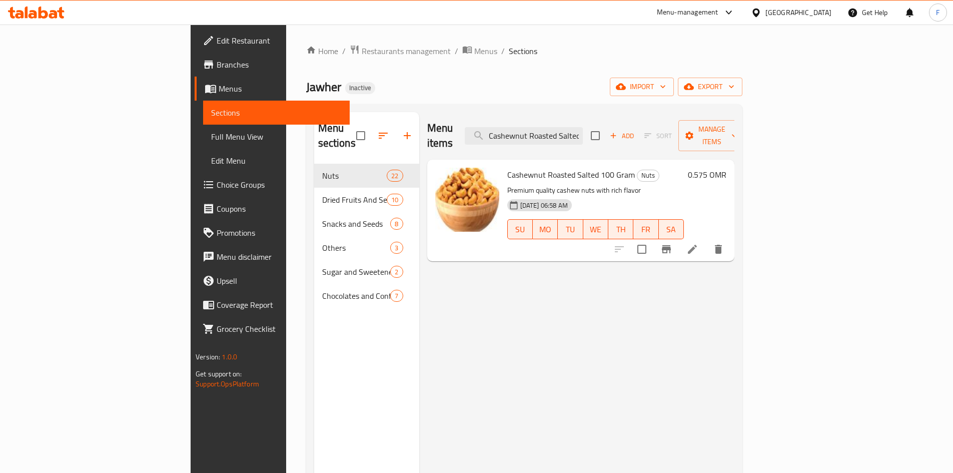
click at [430, 306] on div "Menu items Cashewnut Roasted Salted 100 Gram Add Sort Manage items Cashewnut Ro…" at bounding box center [576, 348] width 315 height 473
click at [509, 167] on span "Cashewnut Roasted Salted 100 Gram" at bounding box center [571, 174] width 128 height 15
click at [582, 130] on input "Cashewnut Roasted Salted 100 Gram" at bounding box center [524, 136] width 118 height 18
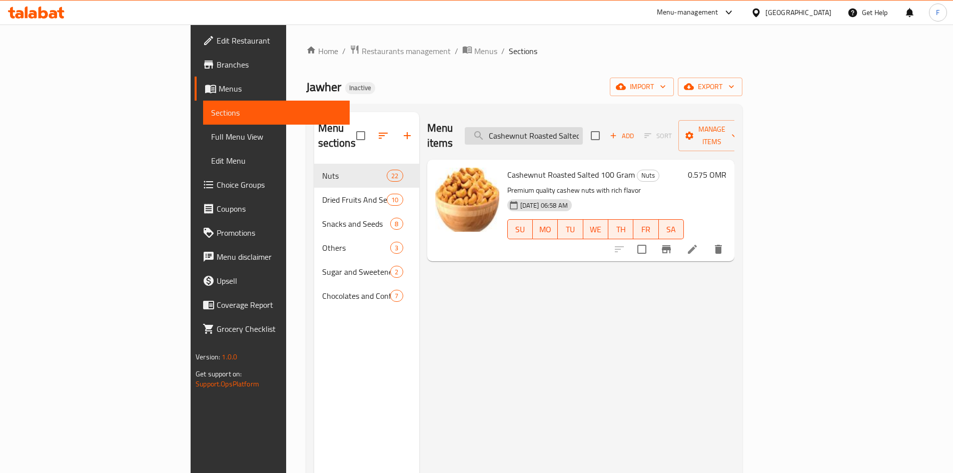
click at [582, 130] on input "Cashewnut Roasted Salted 100 Gram" at bounding box center [524, 136] width 118 height 18
paste input "Grilled"
click at [583, 130] on input "Cashewnut Grilled" at bounding box center [524, 136] width 118 height 18
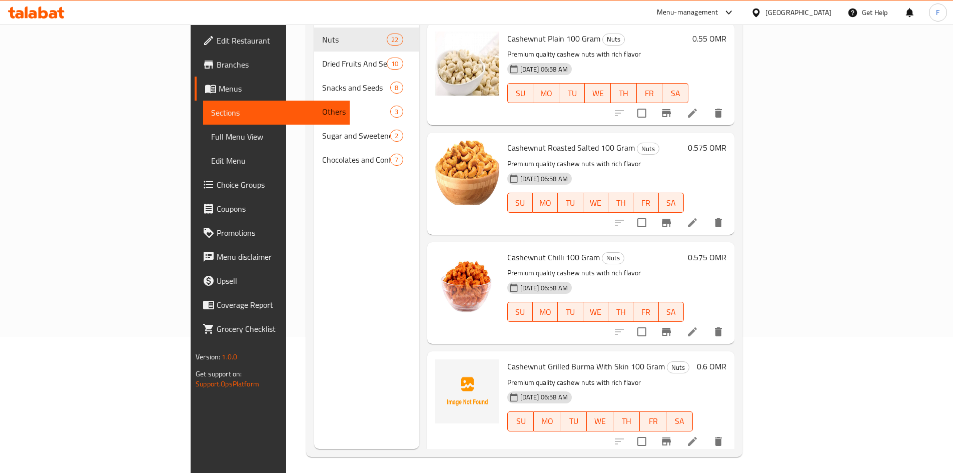
scroll to position [140, 0]
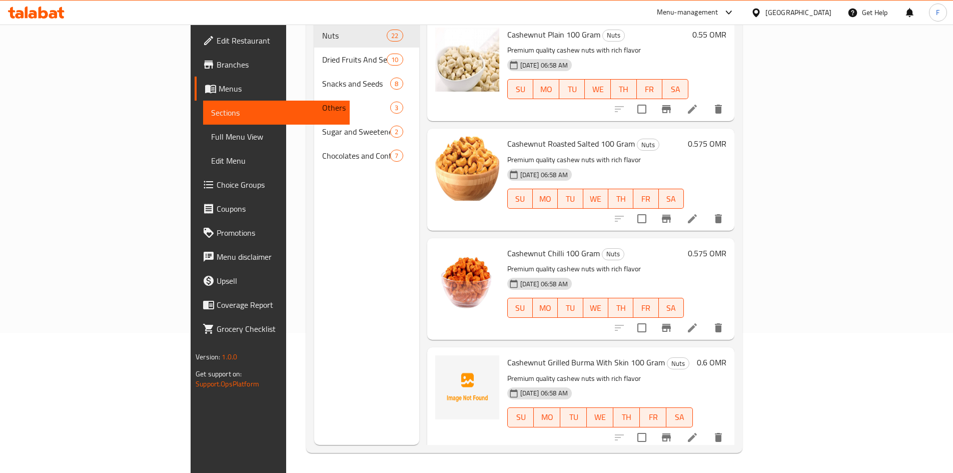
click at [507, 246] on span "Cashewnut Chilli 100 Gram" at bounding box center [553, 253] width 93 height 15
click at [507, 355] on span "Cashewnut Grilled Burma With Skin 100 Gram" at bounding box center [586, 362] width 158 height 15
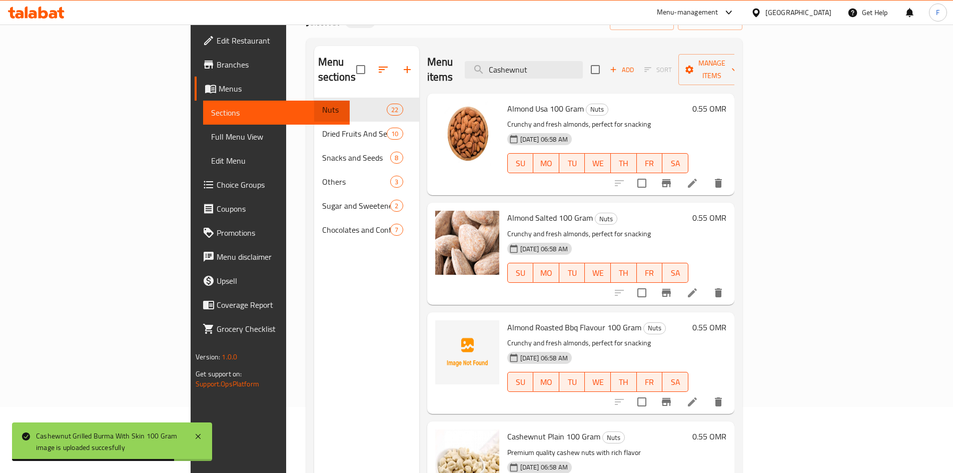
scroll to position [0, 0]
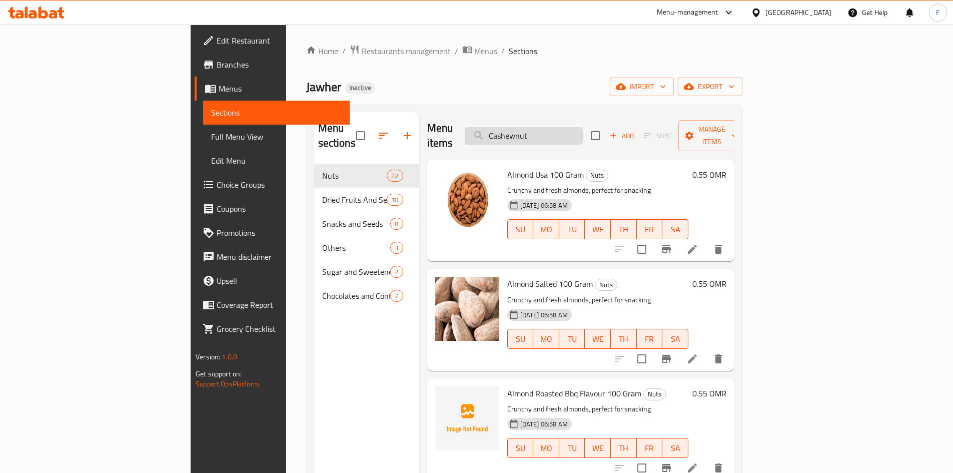
click at [582, 127] on input "Cashewnut" at bounding box center [524, 136] width 118 height 18
paste input "Almond"
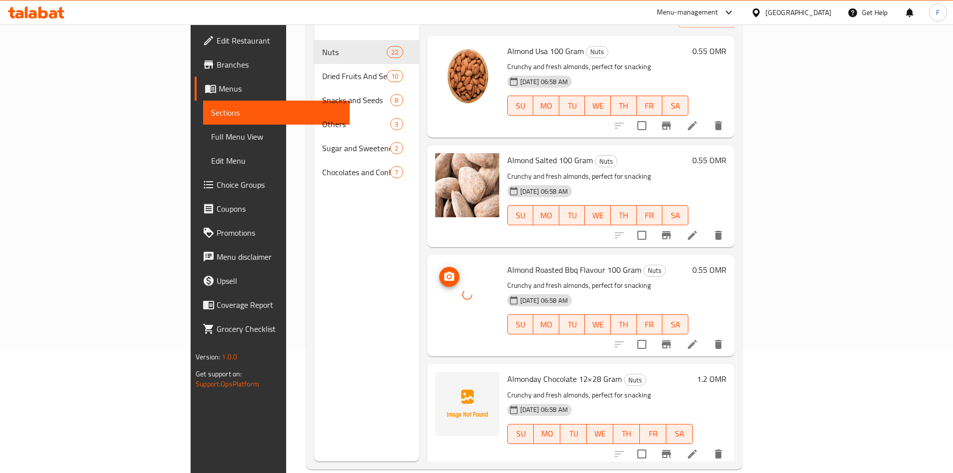
scroll to position [140, 0]
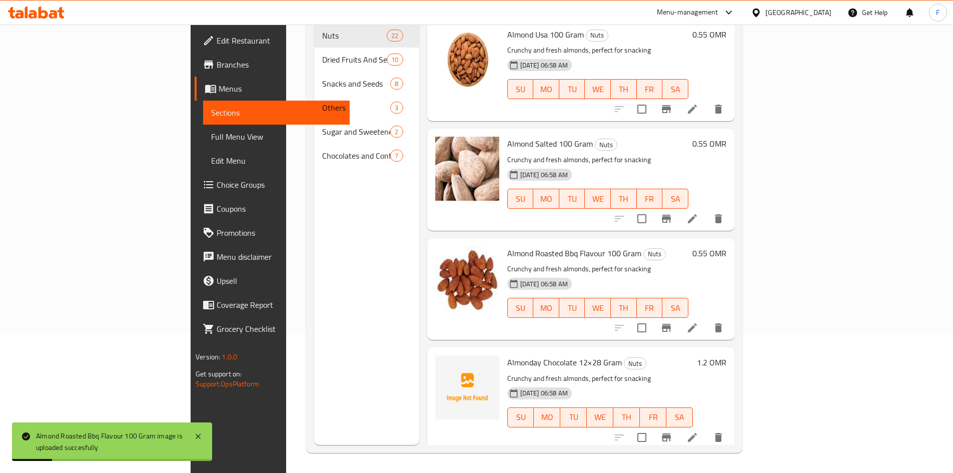
click at [314, 237] on div "Menu sections Nuts 22 Dried Fruits And Seeds 10 Snacks and Seeds 8 Others 3 Sug…" at bounding box center [366, 208] width 105 height 473
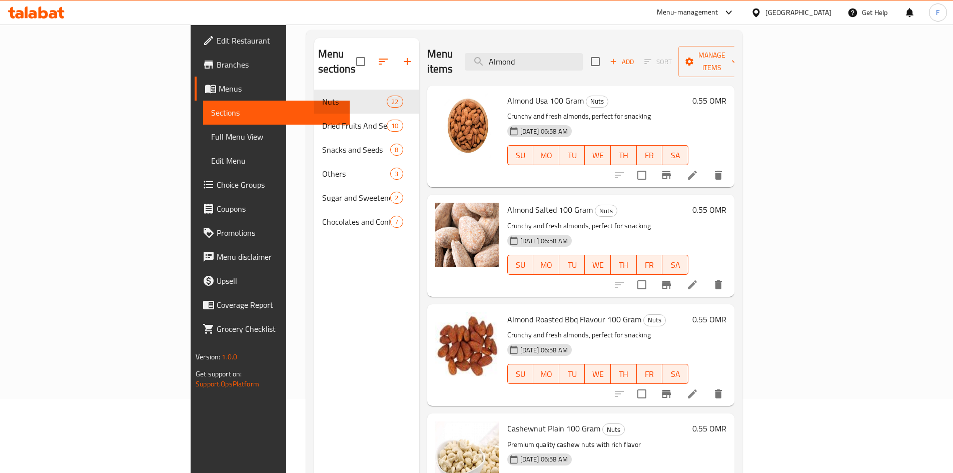
scroll to position [0, 0]
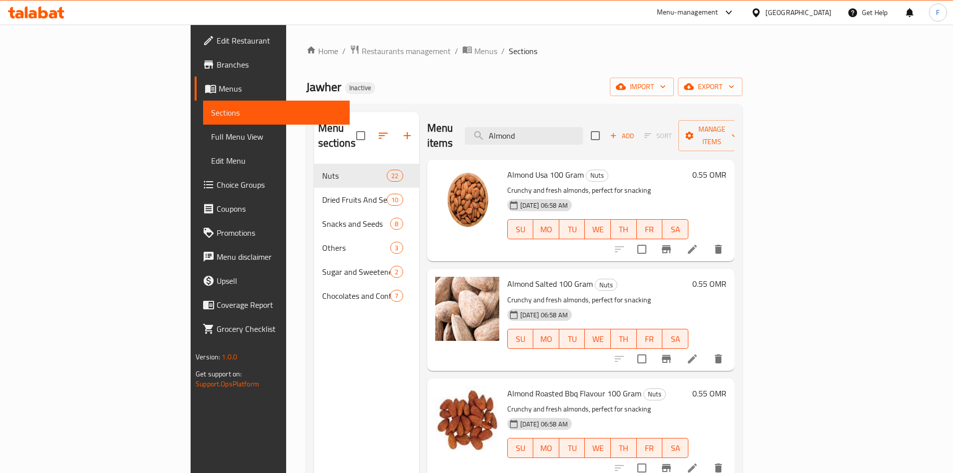
click at [568, 119] on div "Menu items Almond Add Sort Manage items" at bounding box center [580, 136] width 307 height 48
click at [569, 127] on input "Almond" at bounding box center [524, 136] width 118 height 18
paste input "Pistachio Slivered 100 Gram"
click at [575, 130] on input "Pistachio Slivered 100 Gram" at bounding box center [524, 136] width 118 height 18
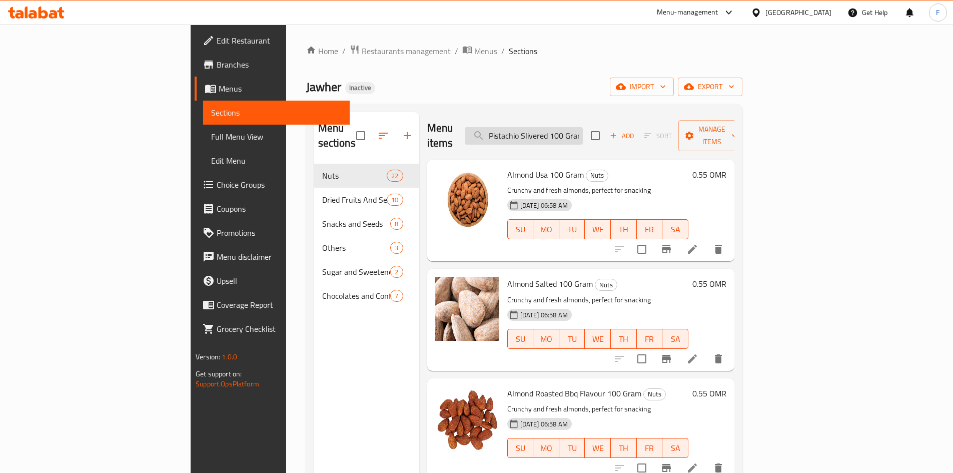
click at [575, 130] on input "Pistachio Slivered 100 Gram" at bounding box center [524, 136] width 118 height 18
paste input "Hazelnut"
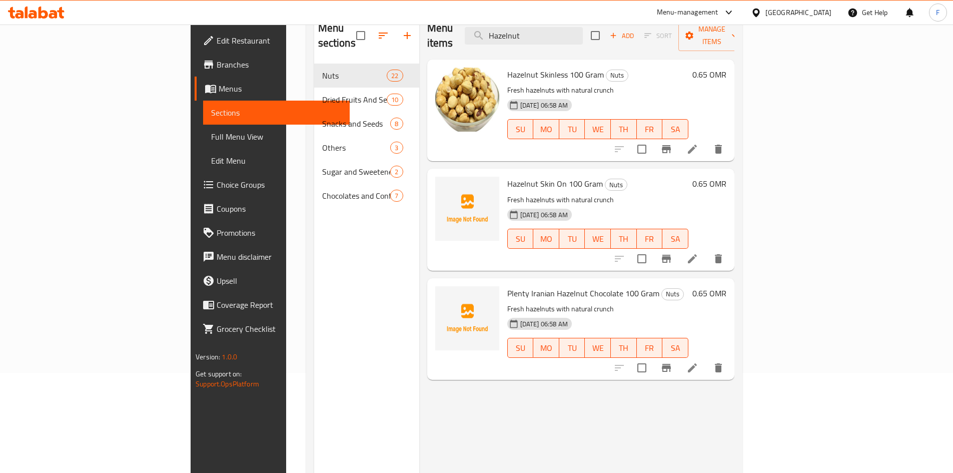
scroll to position [50, 0]
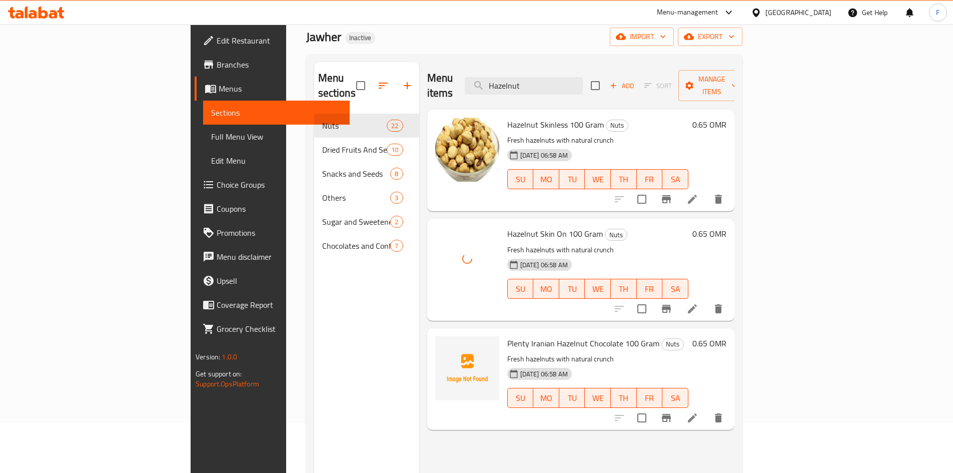
click at [507, 226] on span "Hazelnut Skin On 100 Gram" at bounding box center [555, 233] width 96 height 15
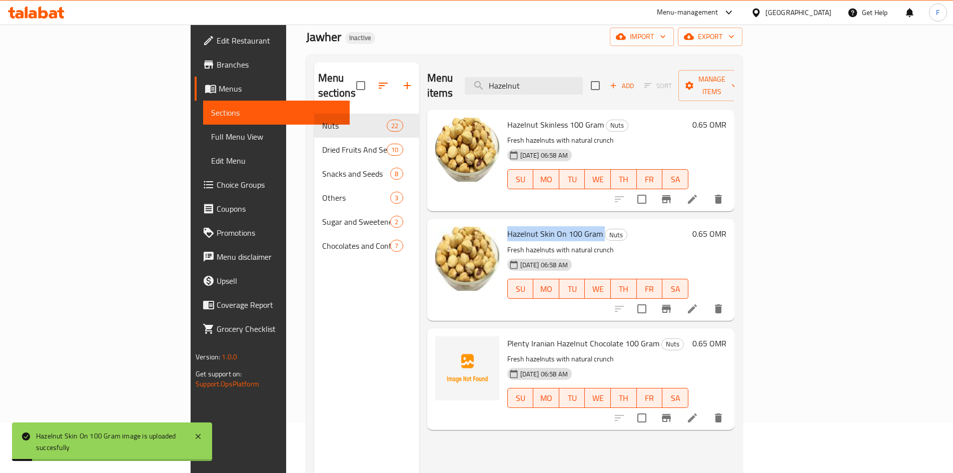
copy h6 "Hazelnut Skin On 100 Gram"
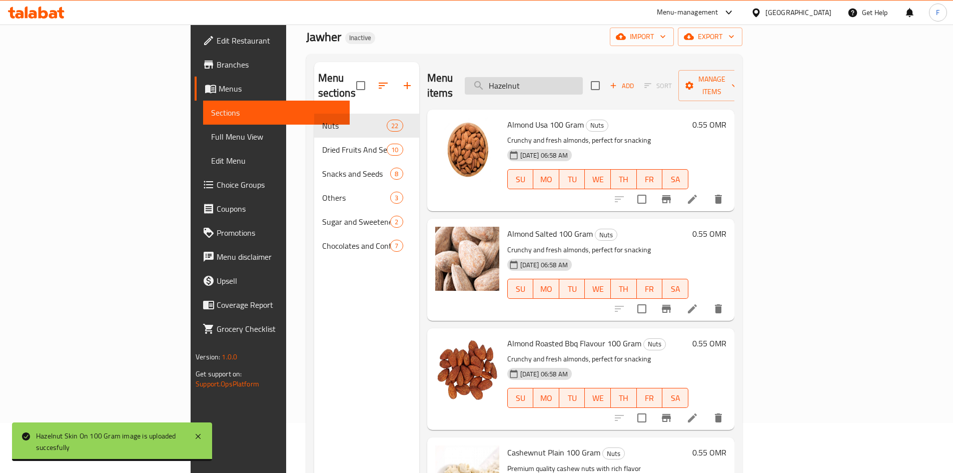
click at [570, 85] on input "Hazelnut" at bounding box center [524, 86] width 118 height 18
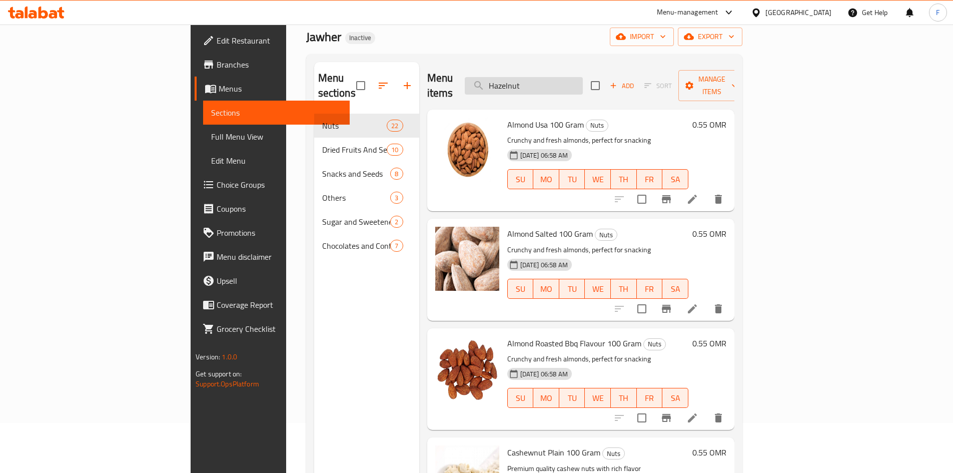
click at [570, 85] on input "Hazelnut" at bounding box center [524, 86] width 118 height 18
paste input "Plenty Iranian Hazelnut Chocolate 100 Gram"
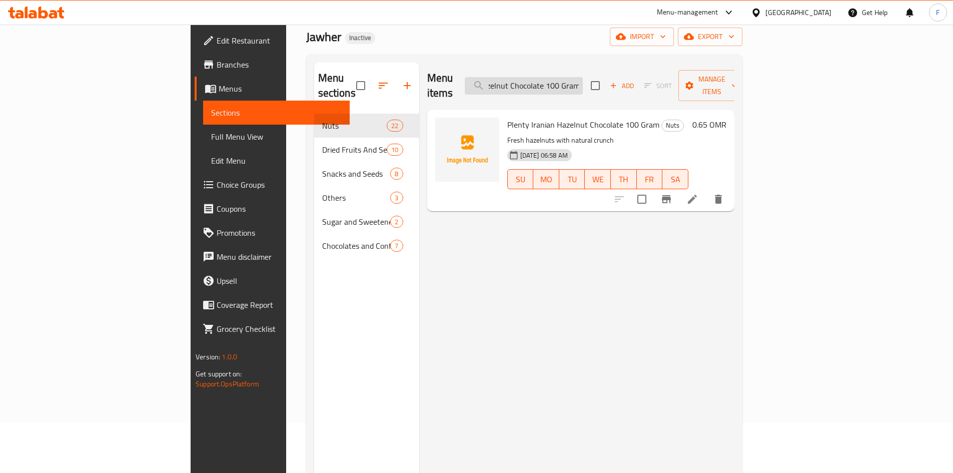
scroll to position [0, 60]
click at [563, 78] on input "Plenty Iranian Hazelnut Chocolate 100 Gram" at bounding box center [524, 86] width 118 height 18
type input "Plenty Iranian Hazelnut Chocolate 100 Gram"
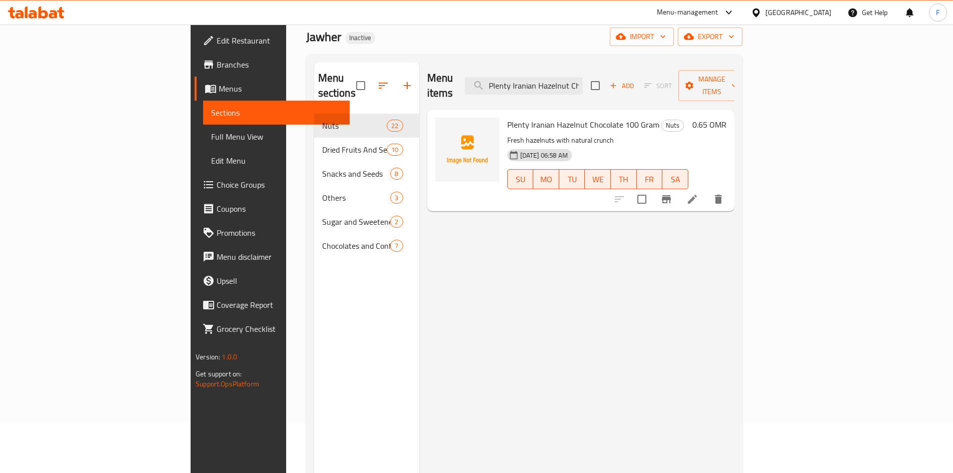
click at [507, 117] on span "Plenty Iranian Hazelnut Chocolate 100 Gram" at bounding box center [583, 124] width 152 height 15
drag, startPoint x: 467, startPoint y: 108, endPoint x: 471, endPoint y: 110, distance: 5.2
click at [507, 117] on span "Plenty Iranian Hazelnut Chocolate 100 Gram" at bounding box center [583, 124] width 152 height 15
drag, startPoint x: 480, startPoint y: 111, endPoint x: 460, endPoint y: 105, distance: 21.5
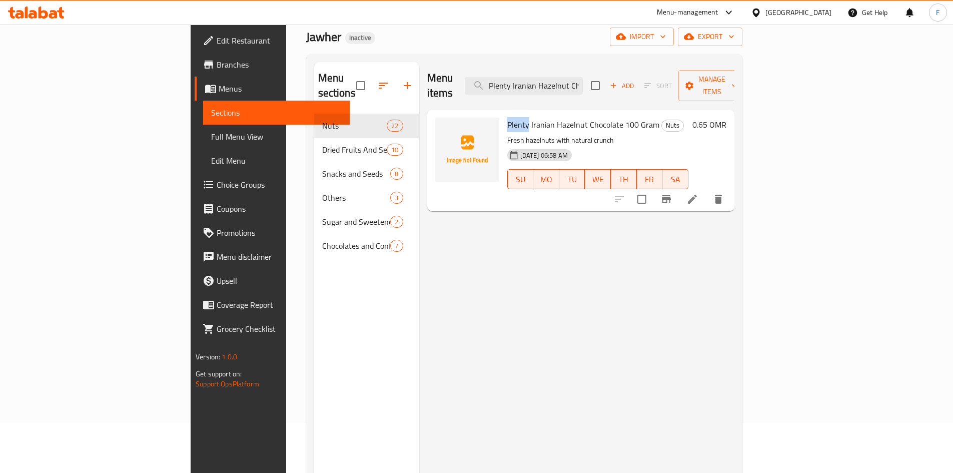
click at [507, 117] on span "Plenty Iranian Hazelnut Chocolate 100 Gram" at bounding box center [583, 124] width 152 height 15
copy span "Plenty"
click at [507, 117] on span "Plenty Iranian Hazelnut Chocolate 100 Gram" at bounding box center [583, 124] width 152 height 15
copy span "Iranian"
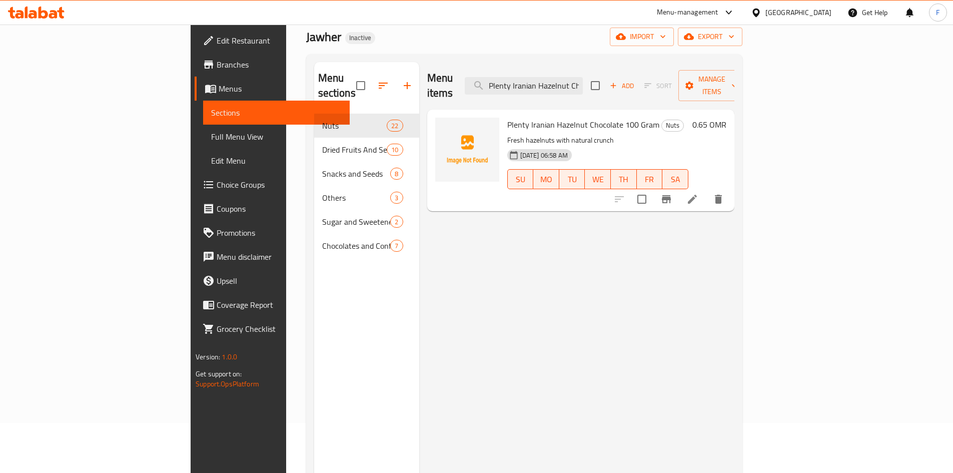
click at [718, 17] on div "Menu-management" at bounding box center [688, 13] width 62 height 12
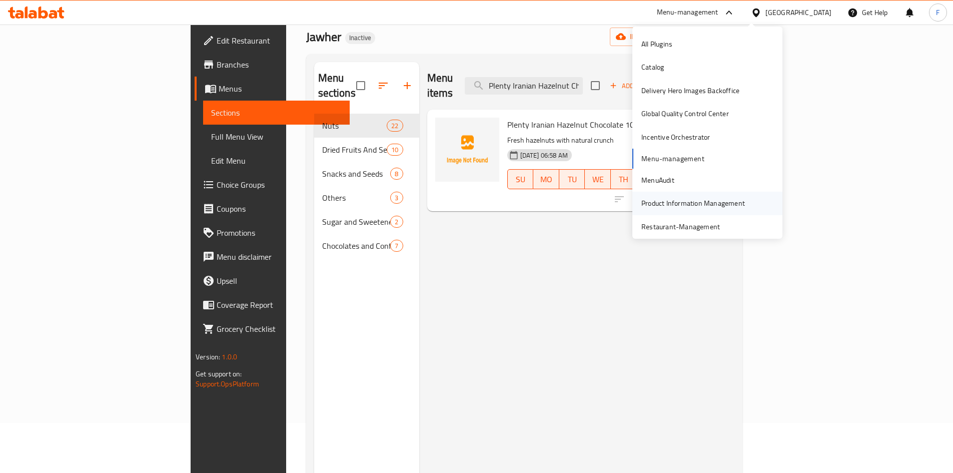
click at [651, 205] on div "Product Information Management" at bounding box center [693, 203] width 104 height 11
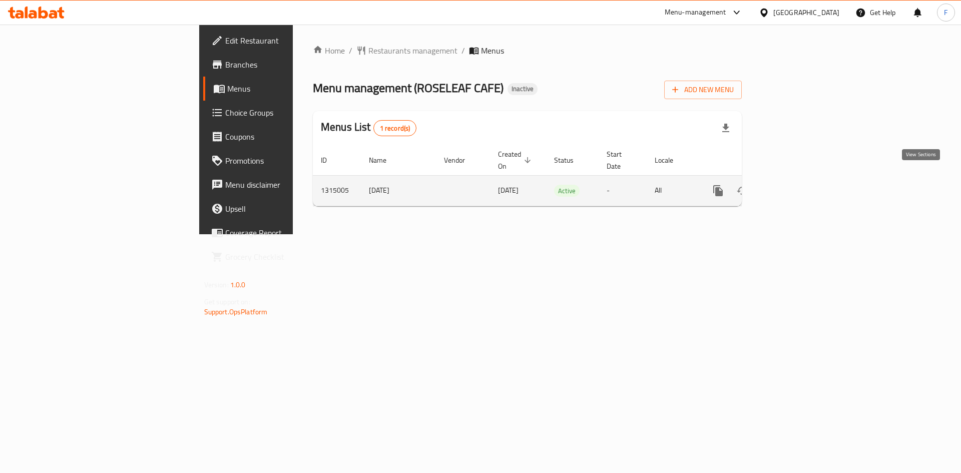
click at [794, 186] on icon "enhanced table" at bounding box center [789, 190] width 9 height 9
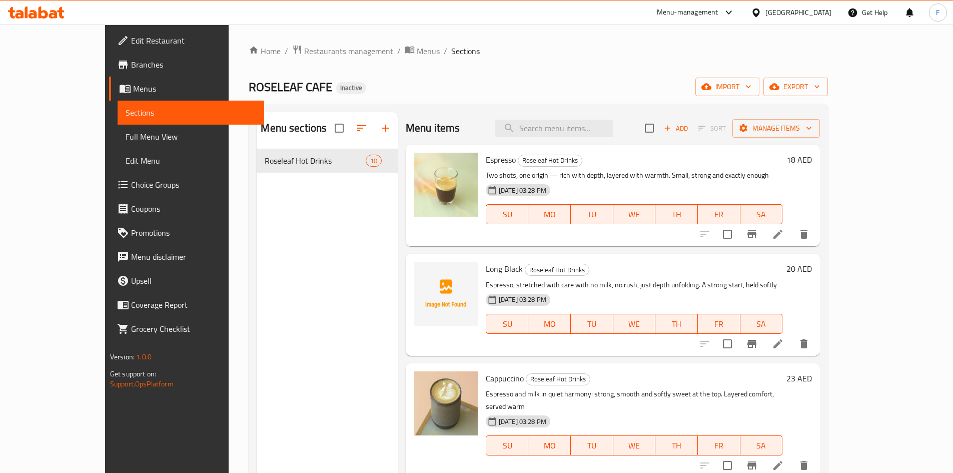
click at [249, 90] on span "ROSELEAF CAFE" at bounding box center [291, 87] width 84 height 23
